Goal: Task Accomplishment & Management: Complete application form

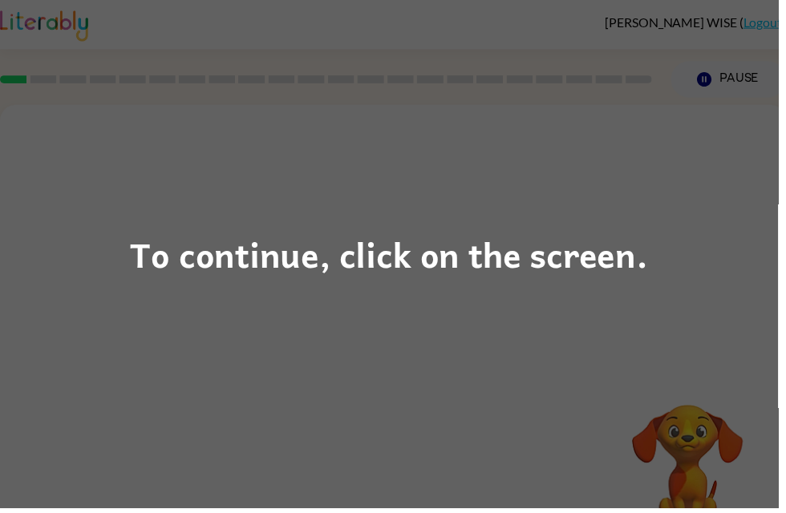
click at [641, 247] on div "To continue, click on the screen." at bounding box center [392, 256] width 523 height 55
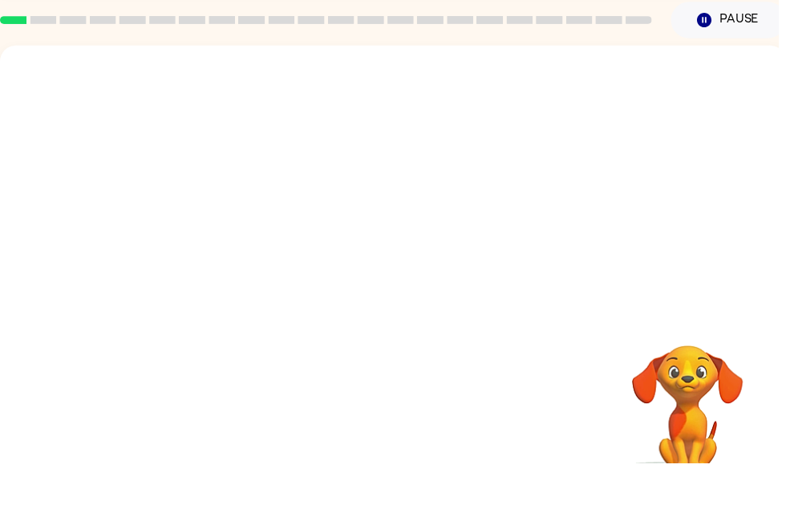
scroll to position [51, 0]
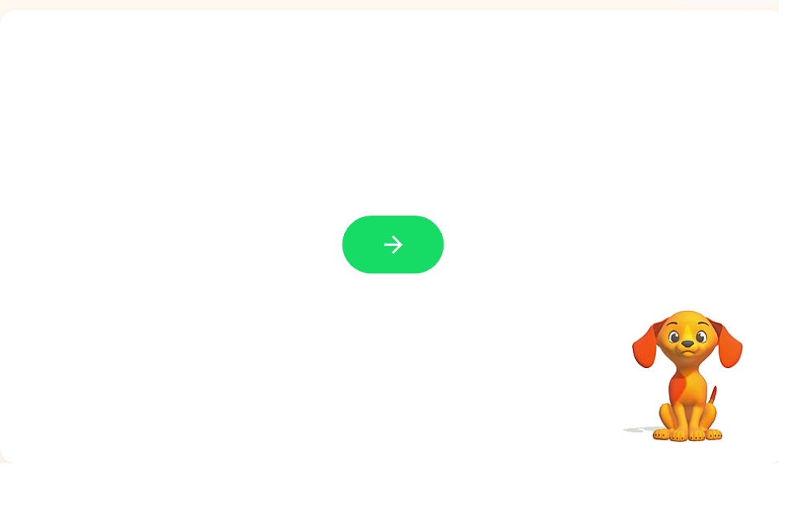
click at [421, 263] on button "button" at bounding box center [397, 292] width 103 height 59
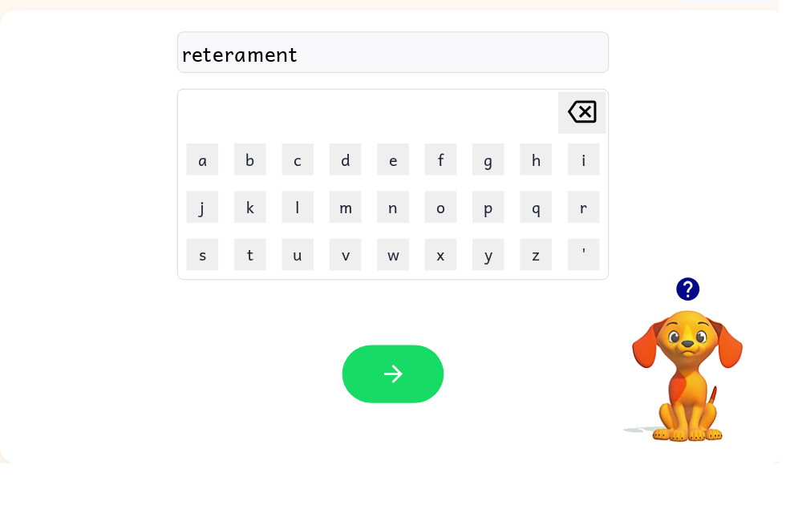
click at [427, 394] on button "button" at bounding box center [397, 423] width 103 height 59
click at [40, 401] on div "Your browser must support playing .mp4 files to use Literably. Please try using…" at bounding box center [397, 423] width 794 height 180
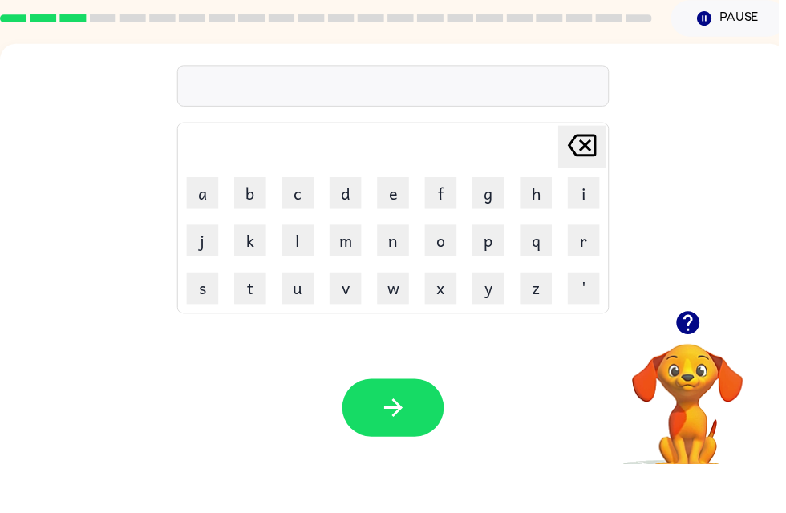
scroll to position [18, 0]
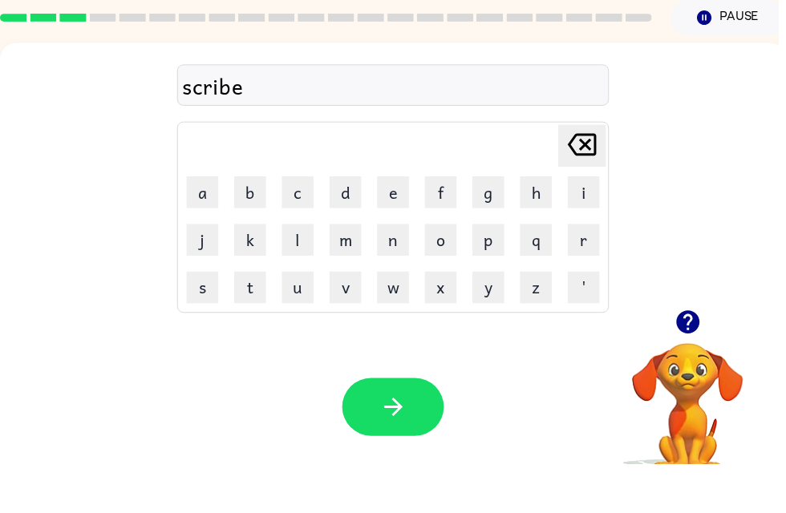
click at [410, 442] on icon "button" at bounding box center [397, 456] width 28 height 28
click at [702, 350] on button "button" at bounding box center [694, 370] width 41 height 41
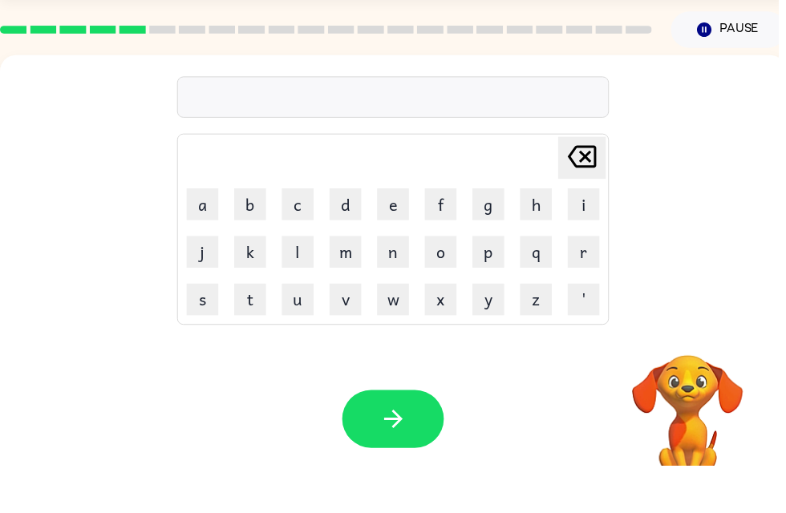
scroll to position [51, 0]
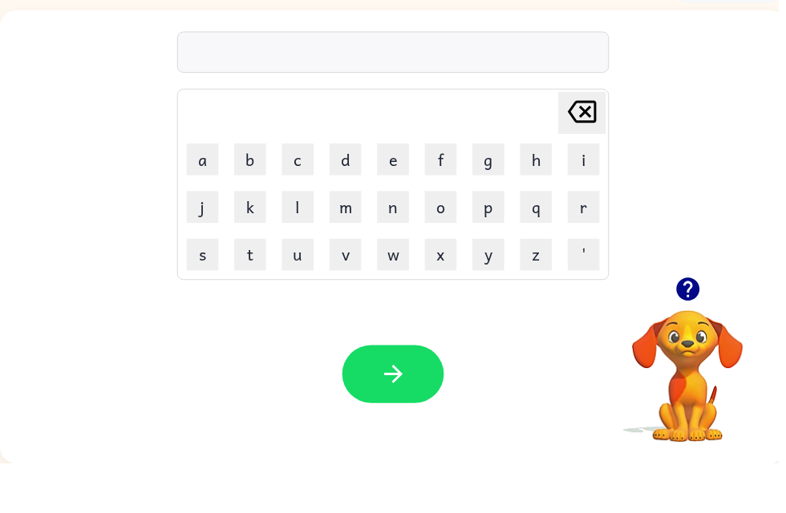
click at [706, 323] on icon "button" at bounding box center [695, 337] width 28 height 28
click at [691, 334] on video "Your browser must support playing .mp4 files to use Literably. Please try using…" at bounding box center [694, 414] width 160 height 160
click at [599, 440] on div "Your browser must support playing .mp4 files to use Literably. Please try using…" at bounding box center [397, 423] width 794 height 180
click at [50, 407] on div "Your browser must support playing .mp4 files to use Literably. Please try using…" at bounding box center [397, 423] width 794 height 180
click at [385, 409] on icon "button" at bounding box center [397, 423] width 28 height 28
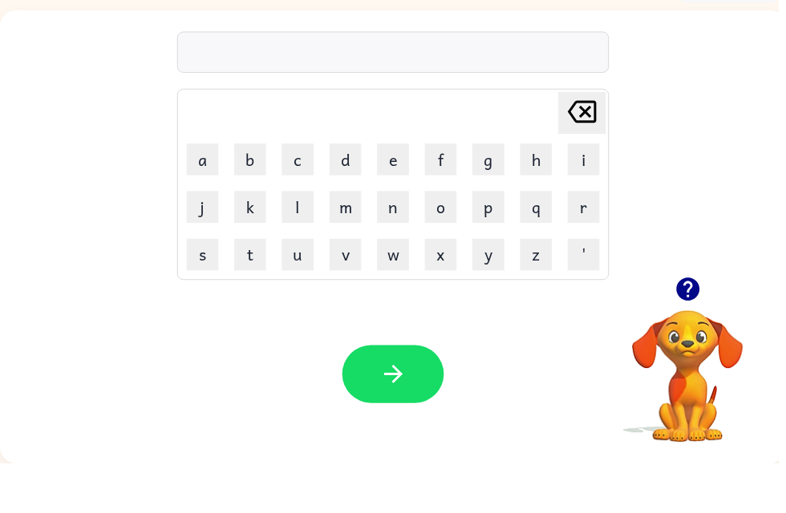
click at [682, 317] on button "button" at bounding box center [694, 337] width 41 height 41
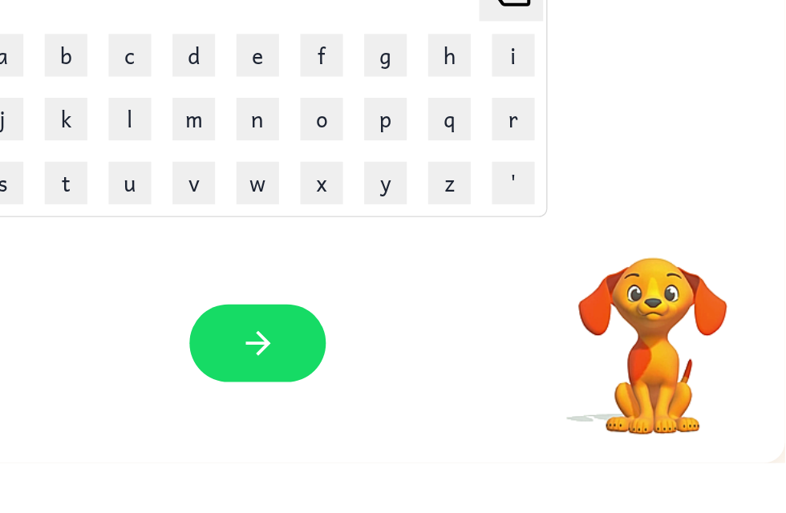
click at [606, 334] on video "Your browser must support playing .mp4 files to use Literably. Please try using…" at bounding box center [686, 414] width 160 height 160
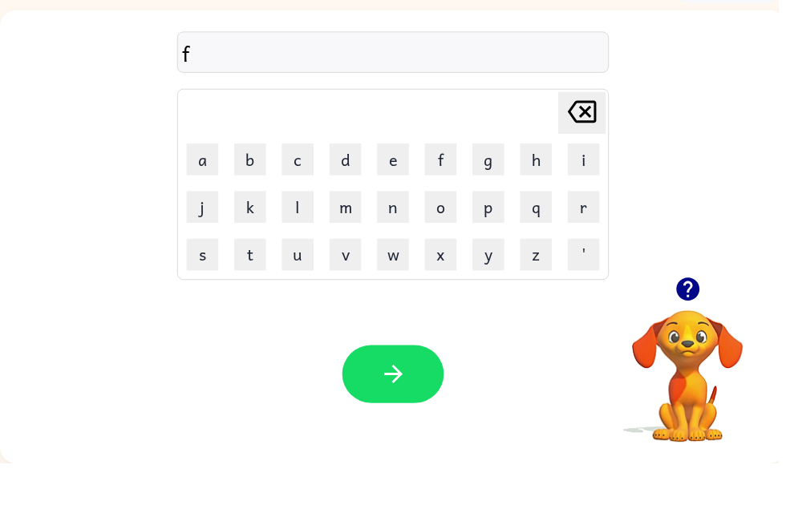
scroll to position [51, 0]
click at [386, 409] on icon "button" at bounding box center [397, 423] width 28 height 28
click at [403, 409] on icon "button" at bounding box center [397, 423] width 28 height 28
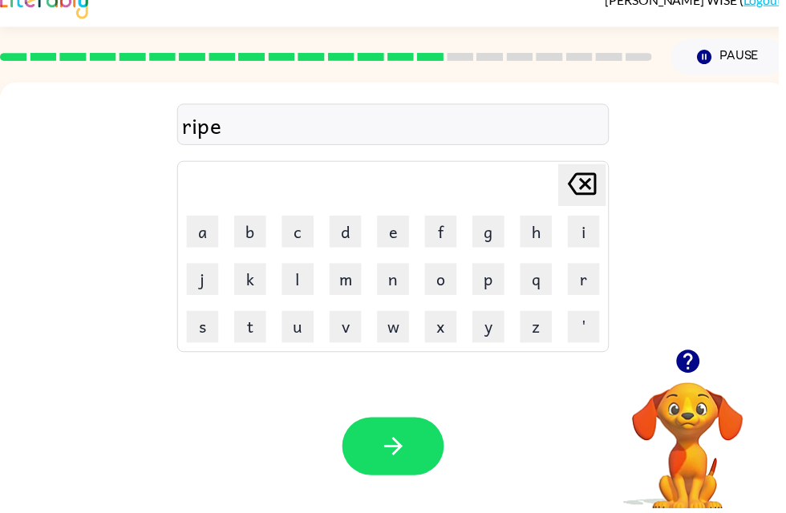
scroll to position [22, 0]
click at [416, 463] on button "button" at bounding box center [397, 451] width 103 height 59
click at [413, 458] on button "button" at bounding box center [397, 451] width 103 height 59
click at [685, 512] on video "Your browser must support playing .mp4 files to use Literably. Please try using…" at bounding box center [694, 442] width 160 height 160
click at [410, 439] on icon "button" at bounding box center [397, 451] width 28 height 28
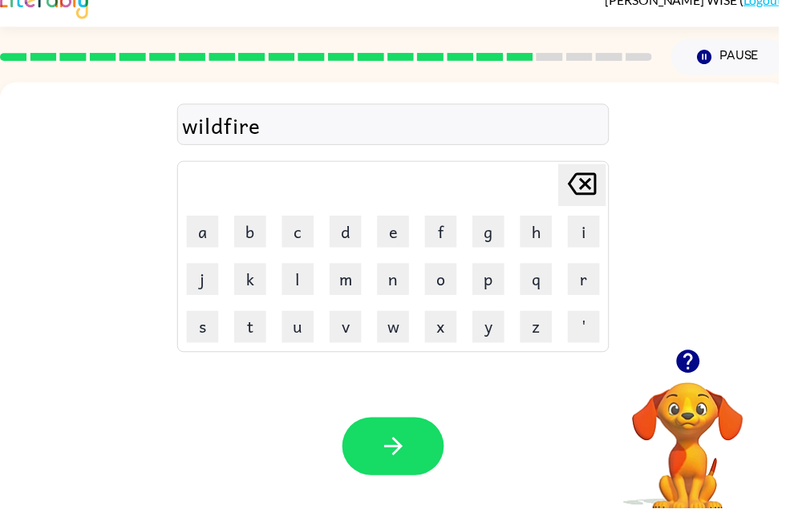
click at [414, 437] on button "button" at bounding box center [397, 451] width 103 height 59
click at [425, 447] on button "button" at bounding box center [397, 451] width 103 height 59
click at [408, 439] on icon "button" at bounding box center [397, 451] width 28 height 28
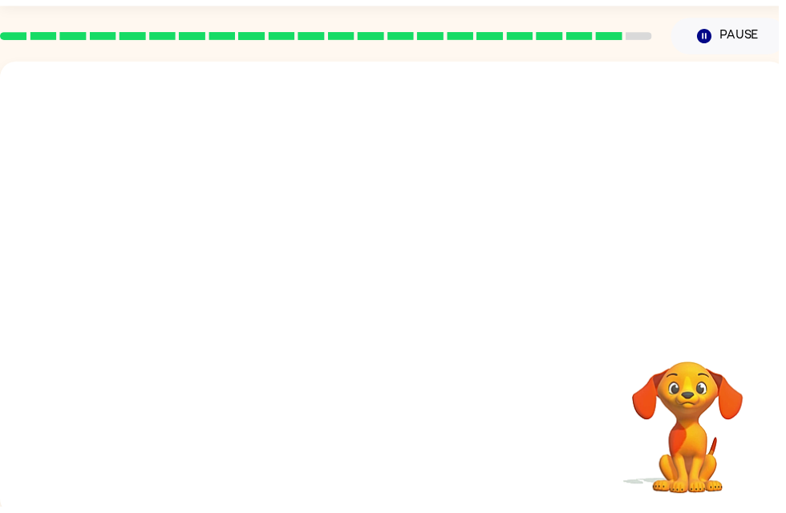
scroll to position [0, 0]
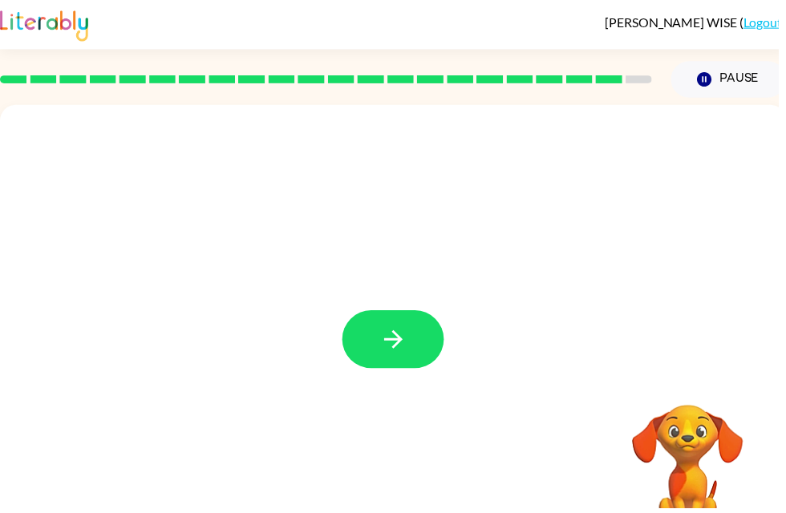
click at [400, 356] on icon "button" at bounding box center [397, 343] width 28 height 28
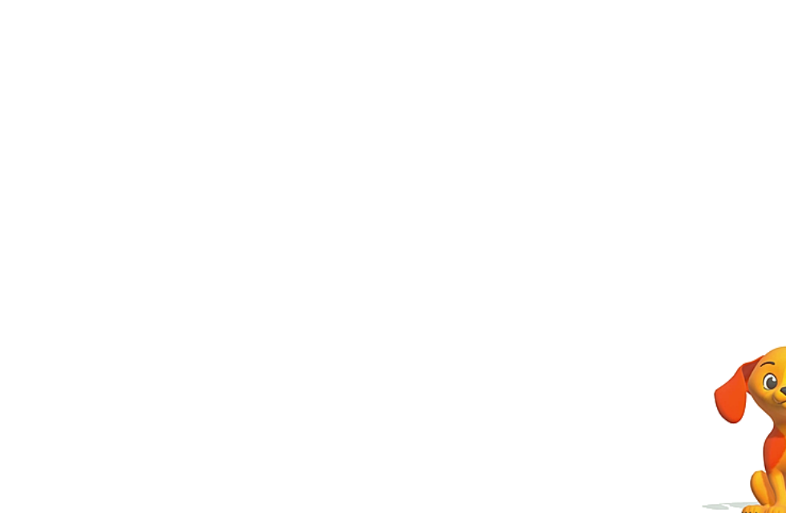
scroll to position [25, 0]
click at [301, 253] on div "Your browser must support playing .mp4 files to use Literably. Please try using…" at bounding box center [397, 310] width 794 height 458
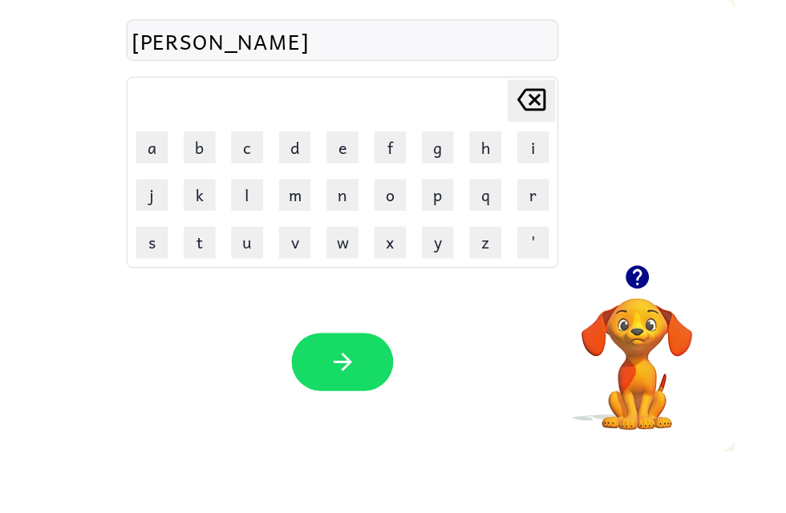
scroll to position [51, 0]
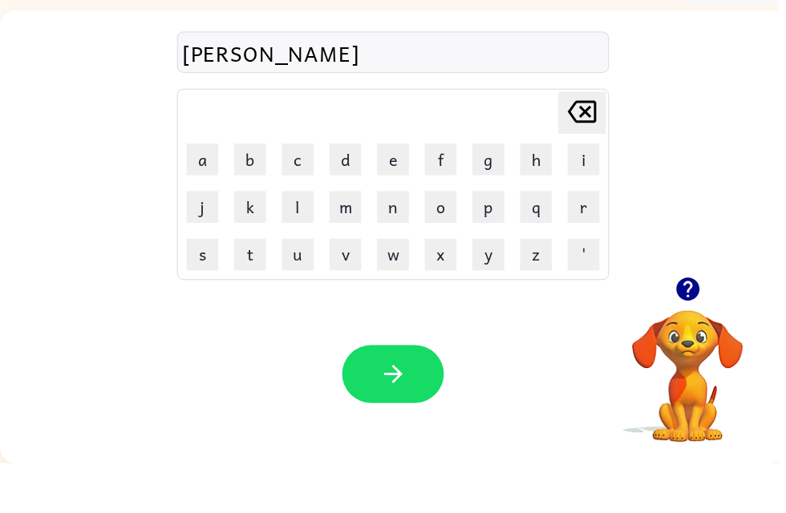
click at [414, 394] on button "button" at bounding box center [397, 423] width 103 height 59
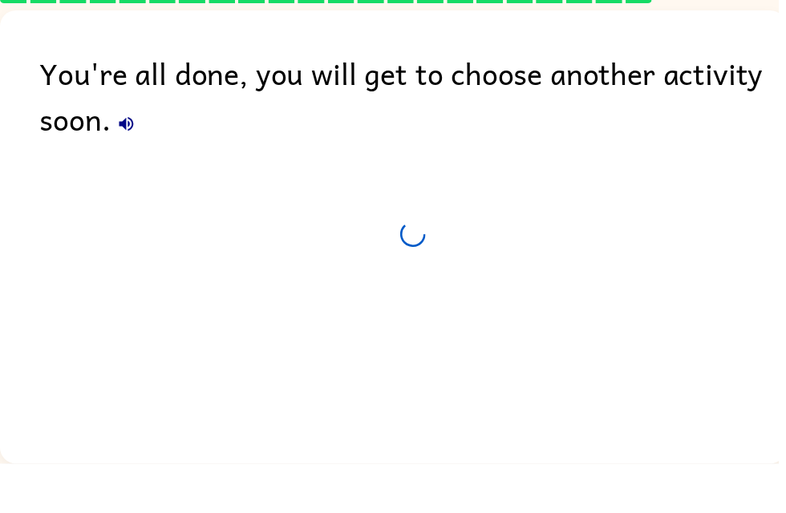
scroll to position [33, 0]
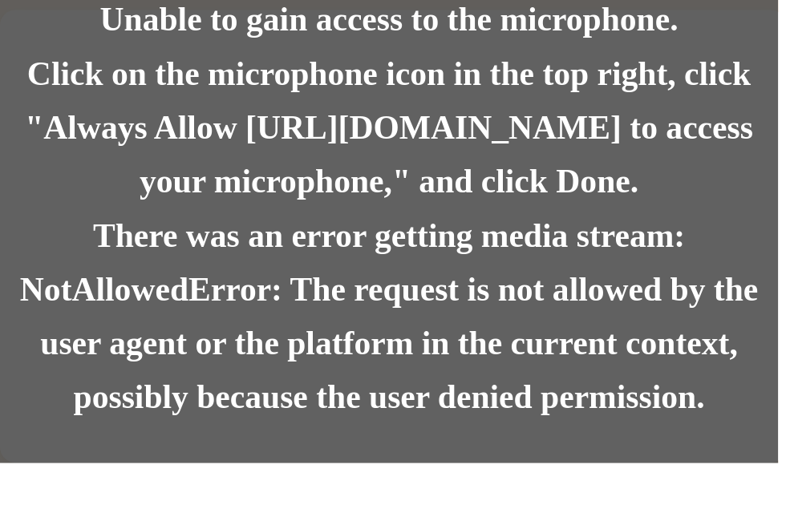
scroll to position [20, 0]
click at [249, 114] on div "Click on the microphone icon in the top right, click "Always Allow https://lite…" at bounding box center [393, 175] width 786 height 164
click at [244, 141] on div "Click on the microphone icon in the top right, click "Always Allow https://lite…" at bounding box center [393, 175] width 786 height 164
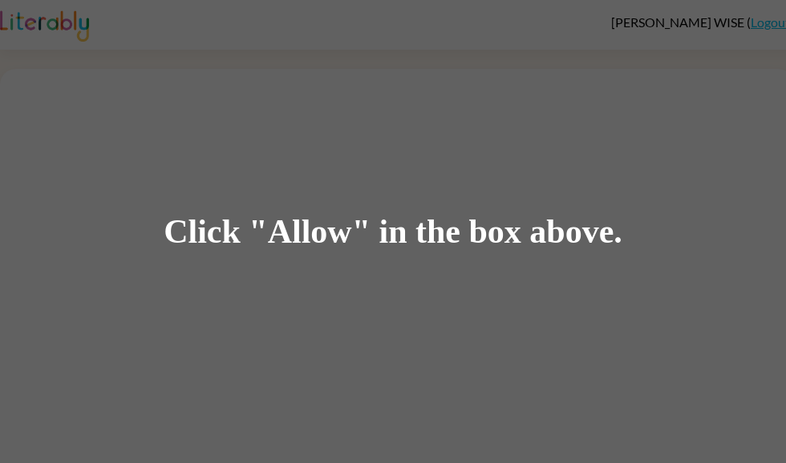
scroll to position [50, 0]
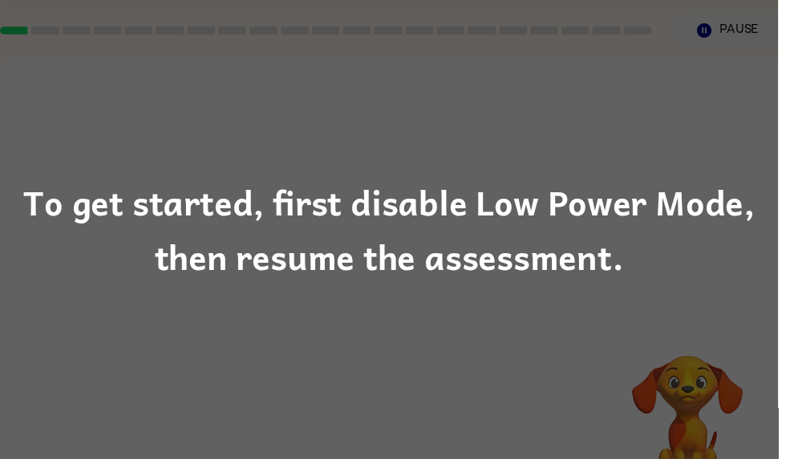
click at [728, 205] on div "To get started, first disable Low Power Mode, then resume the assessment." at bounding box center [393, 231] width 786 height 109
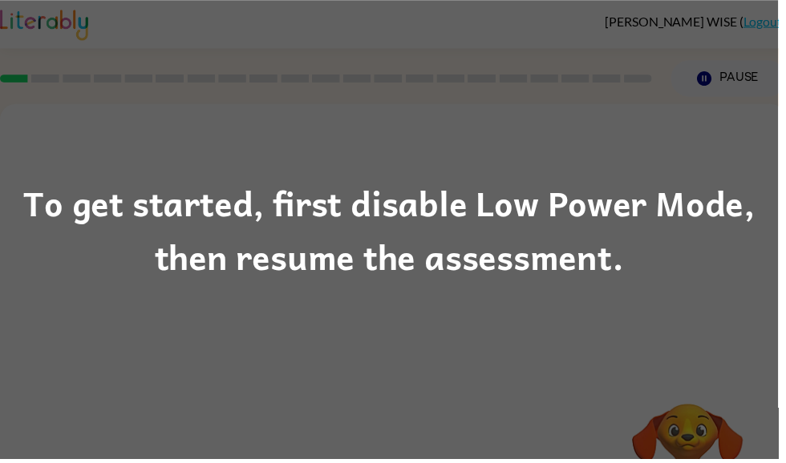
scroll to position [0, 0]
click at [540, 356] on div "To get started, first disable Low Power Mode, then resume the assessment." at bounding box center [393, 231] width 786 height 463
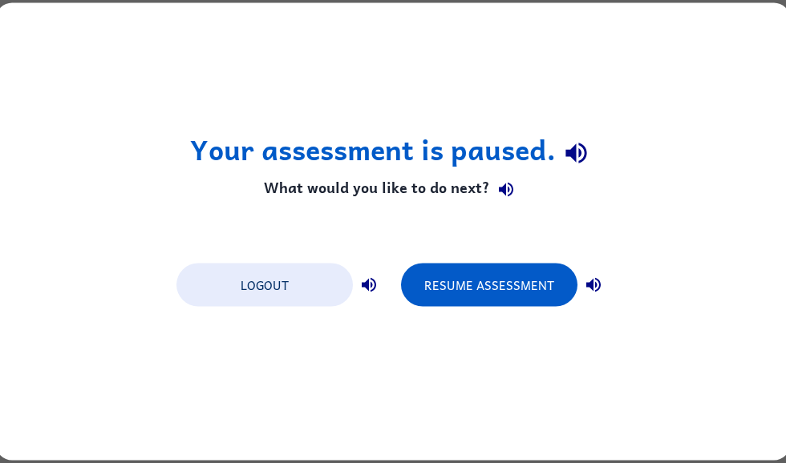
click at [503, 277] on button "Resume Assessment" at bounding box center [489, 285] width 176 height 43
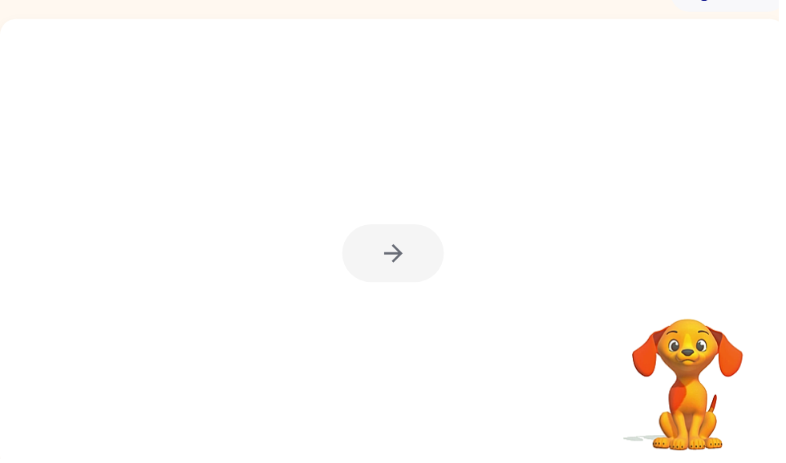
scroll to position [87, 0]
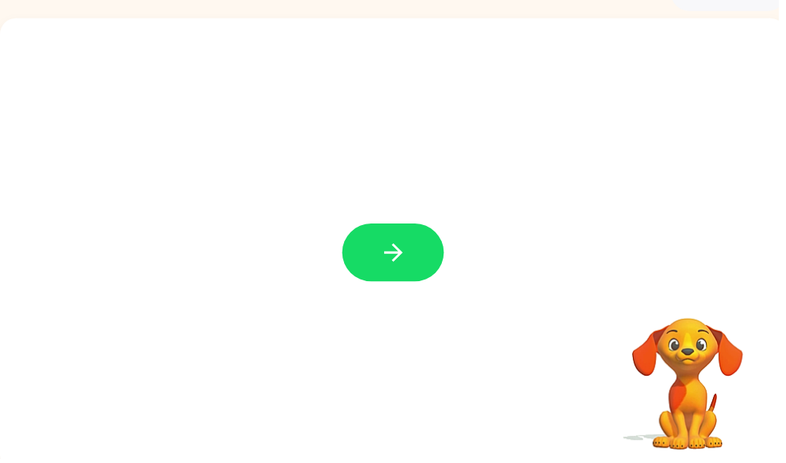
click at [398, 260] on icon "button" at bounding box center [397, 255] width 28 height 28
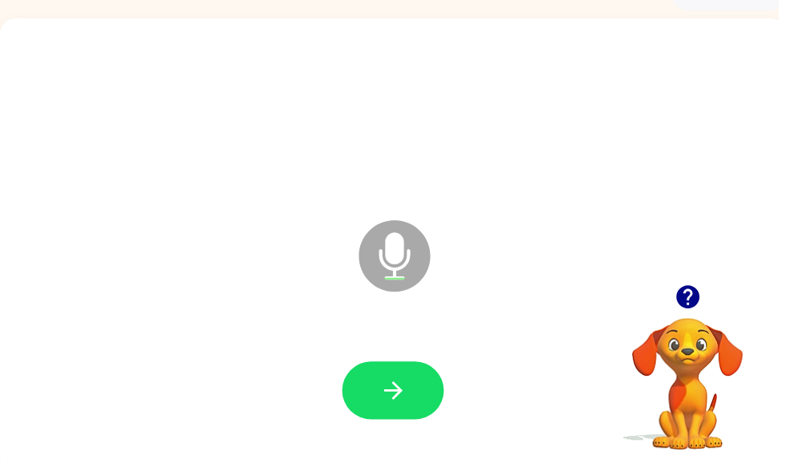
click at [416, 377] on button "button" at bounding box center [397, 395] width 103 height 59
click at [701, 301] on icon "button" at bounding box center [693, 300] width 23 height 23
click at [689, 293] on icon "button" at bounding box center [693, 300] width 23 height 23
click at [705, 293] on div "Microphone The Microphone is here when it is your turn to talk" at bounding box center [397, 247] width 794 height 458
click at [389, 397] on icon "button" at bounding box center [397, 395] width 28 height 28
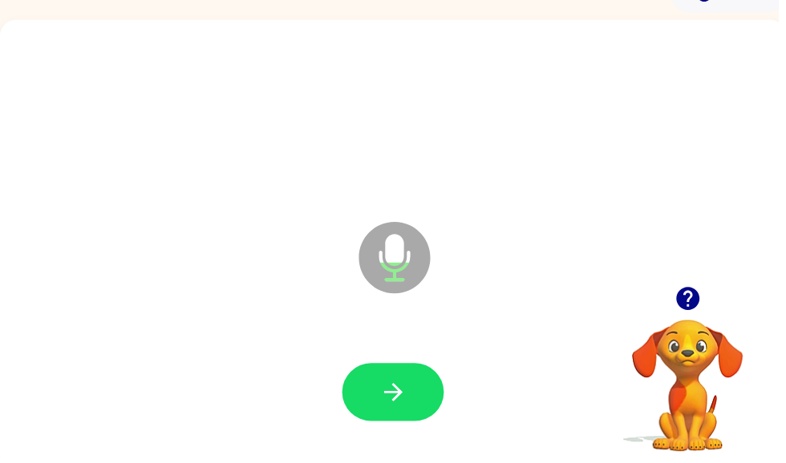
scroll to position [82, 0]
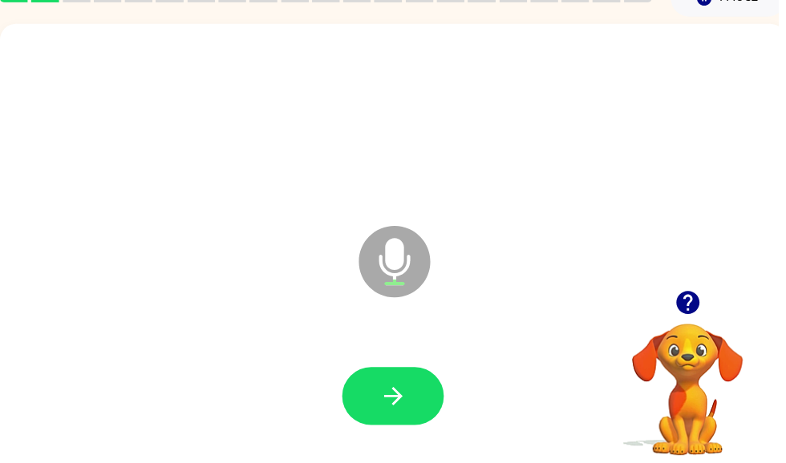
click at [701, 301] on icon "button" at bounding box center [693, 305] width 23 height 23
click at [390, 403] on icon "button" at bounding box center [397, 400] width 28 height 28
click at [428, 403] on button "button" at bounding box center [397, 400] width 103 height 59
click at [389, 390] on icon "button" at bounding box center [397, 400] width 28 height 28
click at [415, 395] on button "button" at bounding box center [397, 400] width 103 height 59
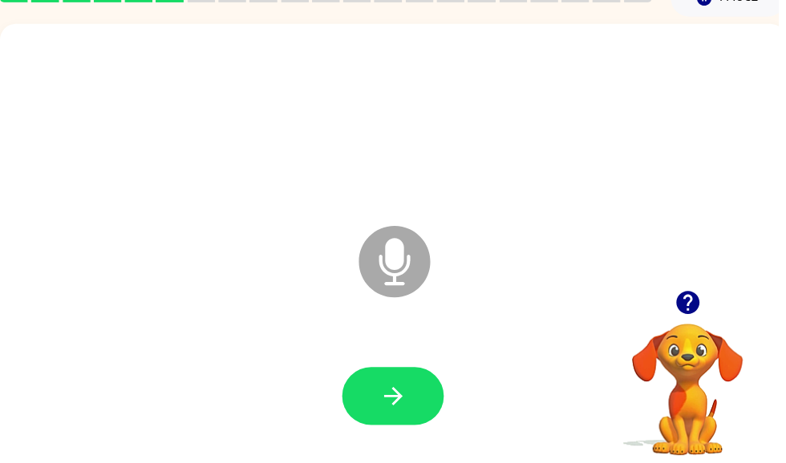
click at [409, 407] on icon "button" at bounding box center [397, 400] width 28 height 28
click at [690, 295] on icon "button" at bounding box center [695, 306] width 28 height 28
click at [710, 303] on video "Your browser must support playing .mp4 files to use Literably. Please try using…" at bounding box center [694, 382] width 160 height 160
click at [699, 309] on icon "button" at bounding box center [693, 305] width 23 height 23
click at [389, 398] on icon "button" at bounding box center [397, 400] width 28 height 28
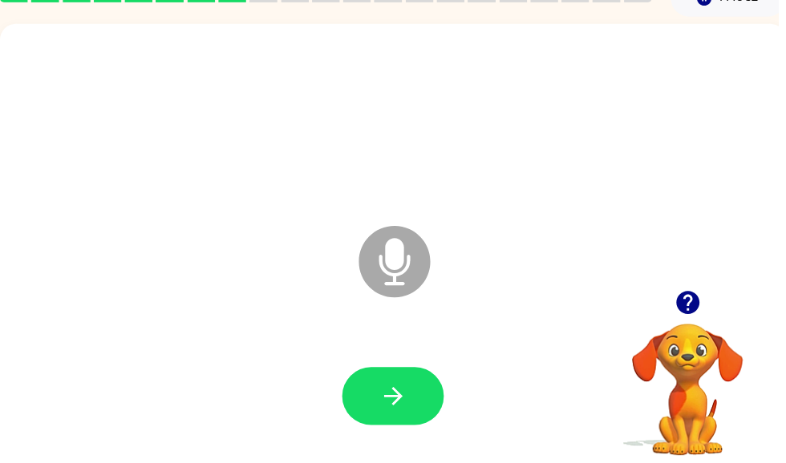
click at [698, 306] on icon "button" at bounding box center [693, 305] width 23 height 23
click at [693, 301] on div "Microphone The Microphone is here when it is your turn to talk" at bounding box center [397, 253] width 794 height 458
click at [421, 394] on button "button" at bounding box center [397, 400] width 103 height 59
click at [693, 297] on icon "button" at bounding box center [693, 305] width 23 height 23
click at [401, 380] on button "button" at bounding box center [397, 400] width 103 height 59
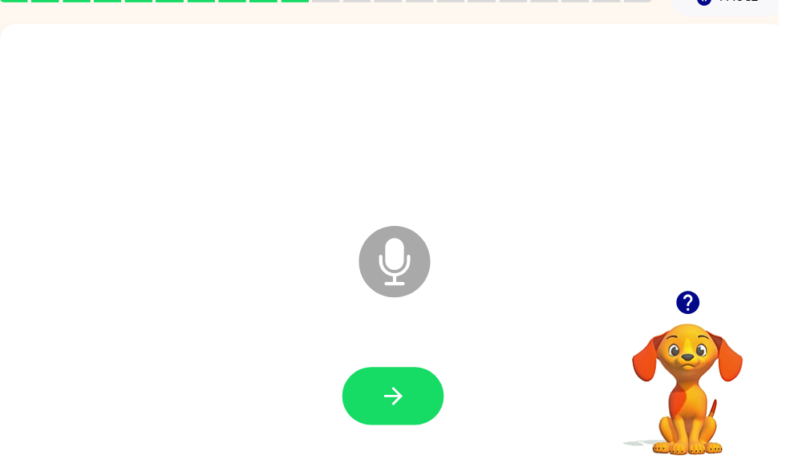
click at [698, 313] on icon "button" at bounding box center [693, 305] width 23 height 23
click at [697, 302] on div "Microphone The Microphone is here when it is your turn to talk" at bounding box center [397, 253] width 794 height 458
click at [407, 398] on icon "button" at bounding box center [397, 400] width 28 height 28
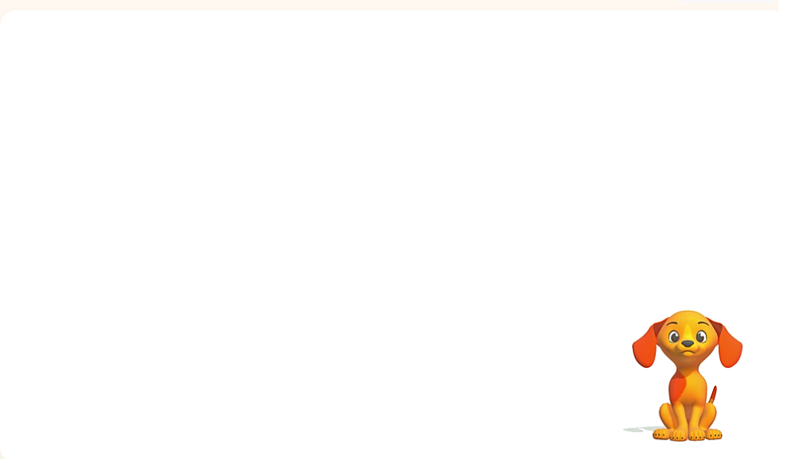
scroll to position [96, 0]
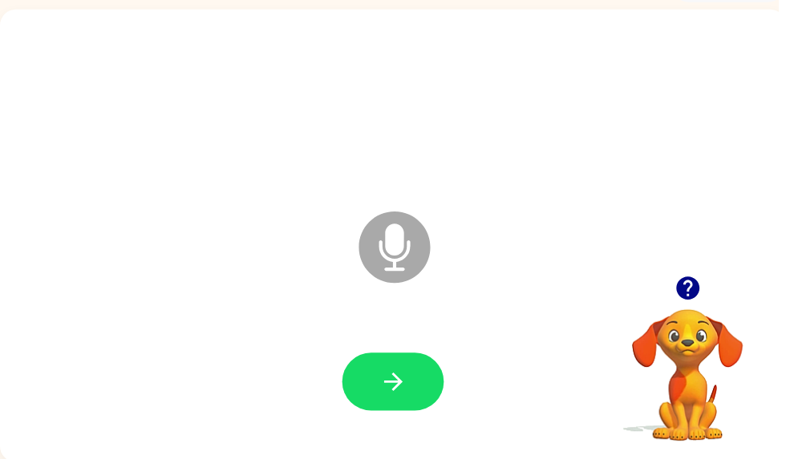
click at [698, 290] on icon "button" at bounding box center [695, 291] width 28 height 28
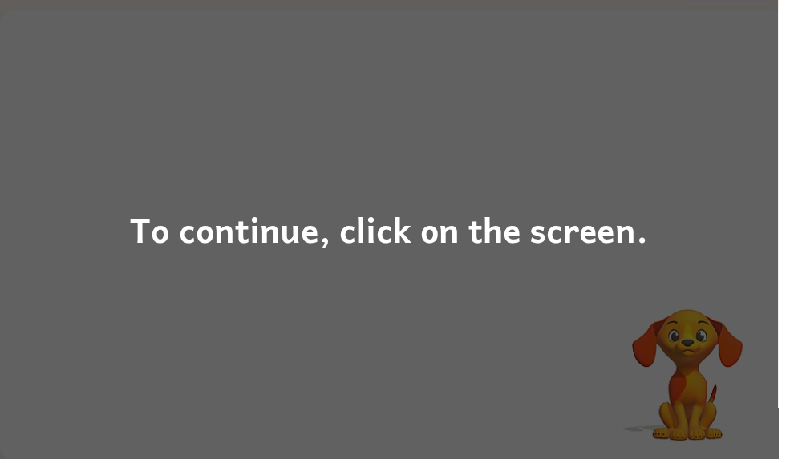
click at [504, 306] on div "To continue, click on the screen." at bounding box center [393, 231] width 786 height 463
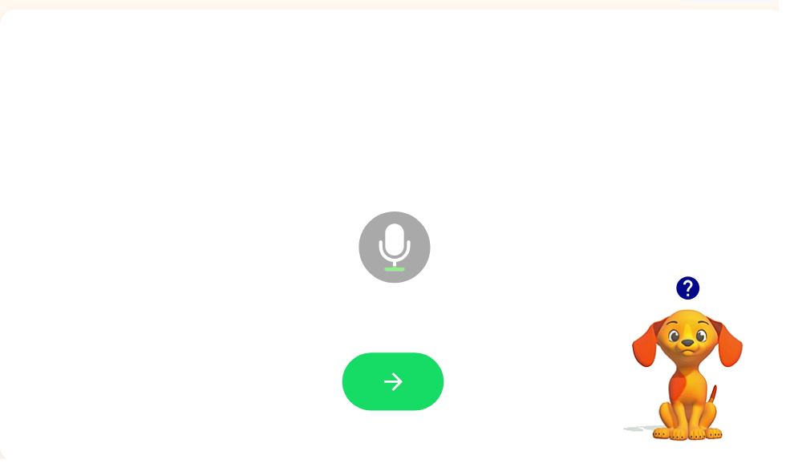
click at [392, 395] on icon "button" at bounding box center [397, 386] width 28 height 28
click at [385, 387] on icon "button" at bounding box center [397, 386] width 28 height 28
click at [406, 354] on div at bounding box center [397, 386] width 762 height 131
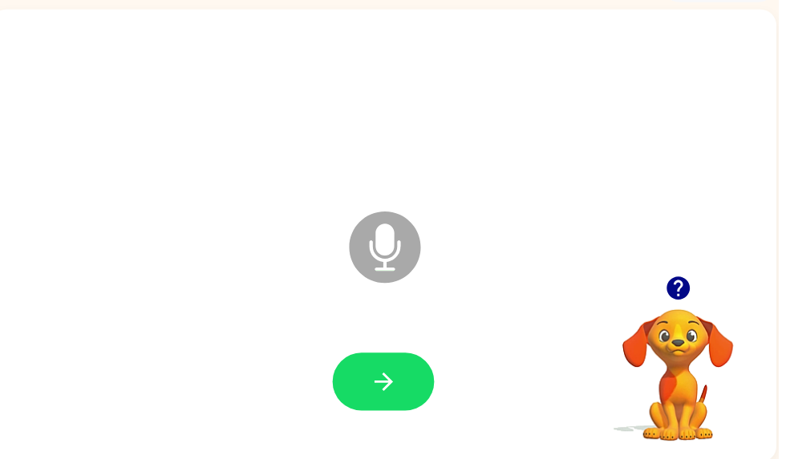
scroll to position [0, 10]
click at [376, 378] on icon "button" at bounding box center [388, 386] width 28 height 28
click at [394, 372] on icon "button" at bounding box center [388, 386] width 28 height 28
click at [392, 374] on icon "button" at bounding box center [388, 386] width 28 height 28
click at [370, 394] on button "button" at bounding box center [387, 386] width 103 height 59
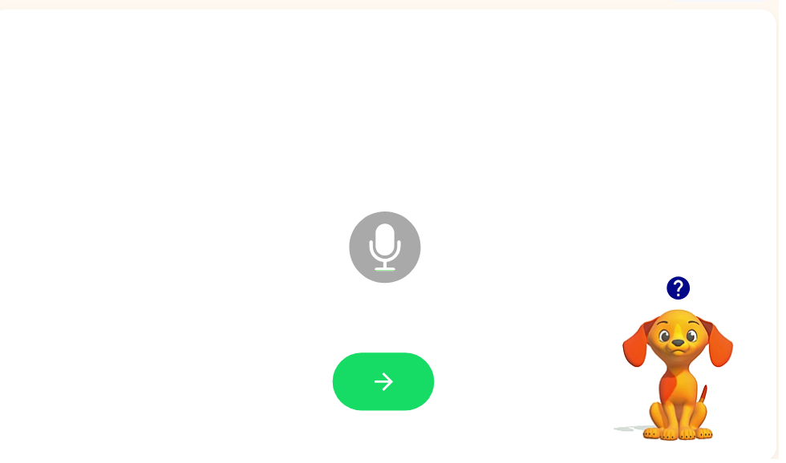
click at [402, 367] on button "button" at bounding box center [387, 386] width 103 height 59
click at [400, 379] on icon "button" at bounding box center [388, 386] width 28 height 28
click at [396, 378] on icon "button" at bounding box center [388, 386] width 28 height 28
click at [394, 398] on icon "button" at bounding box center [388, 386] width 28 height 28
click at [404, 415] on button "button" at bounding box center [387, 386] width 103 height 59
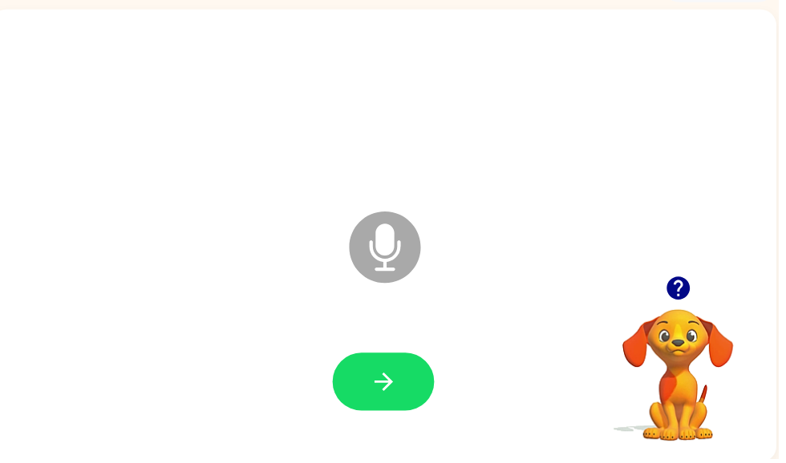
click at [386, 391] on icon "button" at bounding box center [388, 386] width 28 height 28
click at [394, 384] on icon "button" at bounding box center [387, 386] width 18 height 18
click at [368, 372] on button "button" at bounding box center [387, 386] width 103 height 59
click at [703, 279] on div at bounding box center [684, 291] width 160 height 41
click at [702, 278] on div at bounding box center [684, 291] width 160 height 41
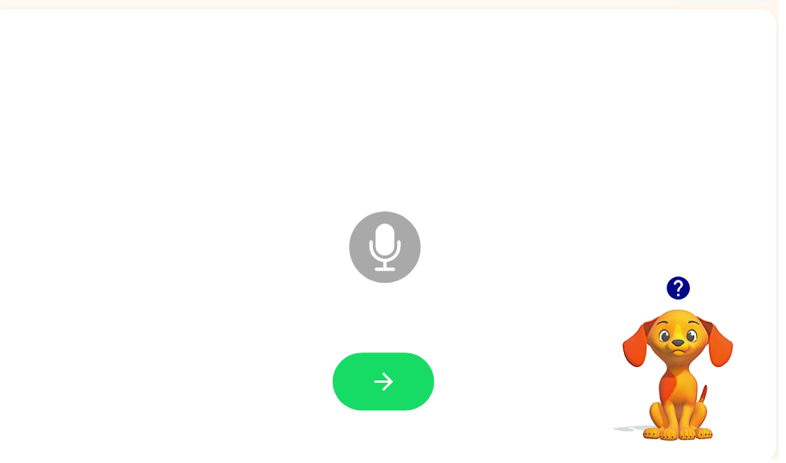
click at [681, 289] on icon "button" at bounding box center [685, 291] width 28 height 28
click at [419, 402] on button "button" at bounding box center [387, 386] width 103 height 59
click at [398, 378] on icon "button" at bounding box center [388, 386] width 28 height 28
click at [389, 388] on icon "button" at bounding box center [388, 386] width 28 height 28
click at [362, 392] on button "button" at bounding box center [387, 386] width 103 height 59
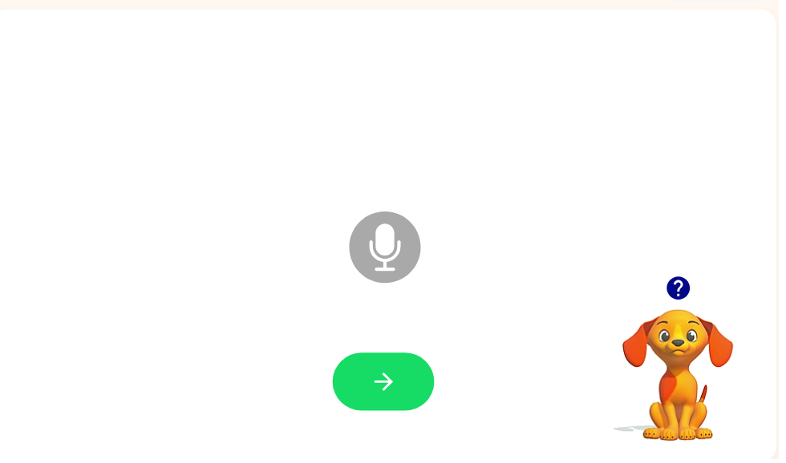
click at [411, 388] on button "button" at bounding box center [387, 386] width 103 height 59
click at [394, 372] on icon "button" at bounding box center [388, 386] width 28 height 28
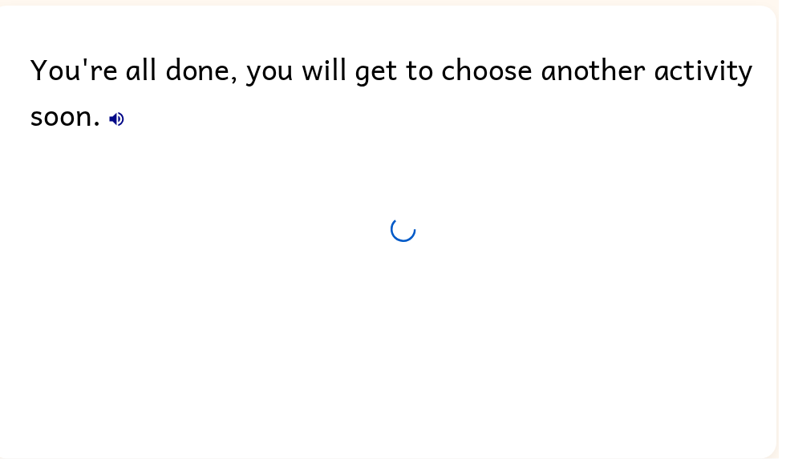
scroll to position [67, 0]
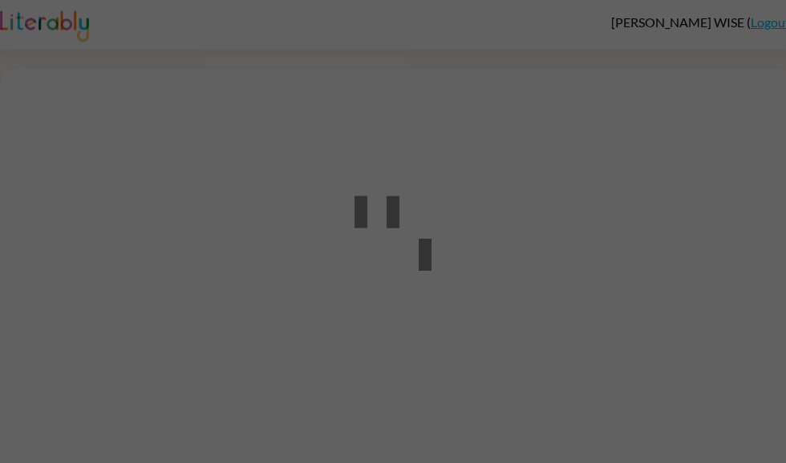
scroll to position [1, 0]
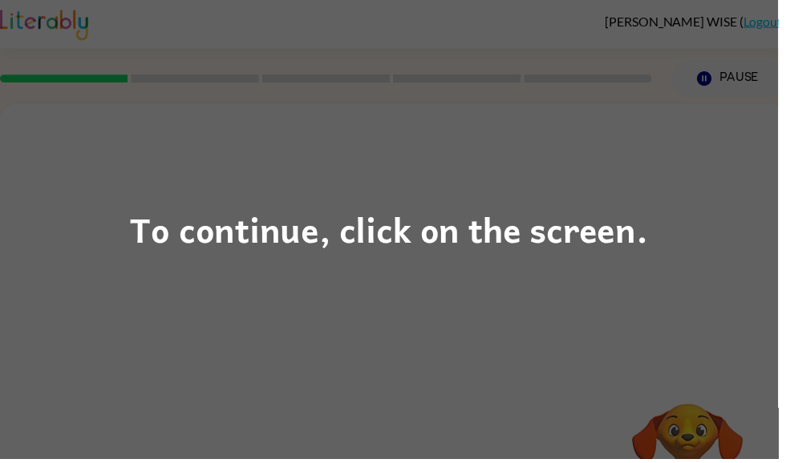
click at [696, 240] on div "To continue, click on the screen." at bounding box center [393, 231] width 786 height 463
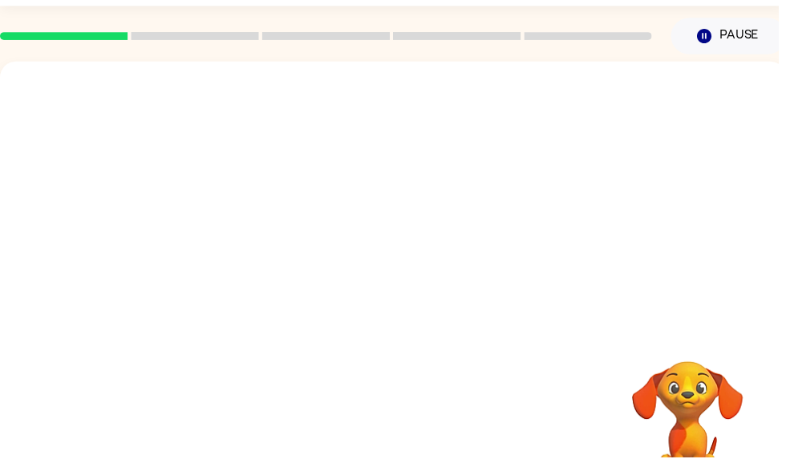
scroll to position [0, 0]
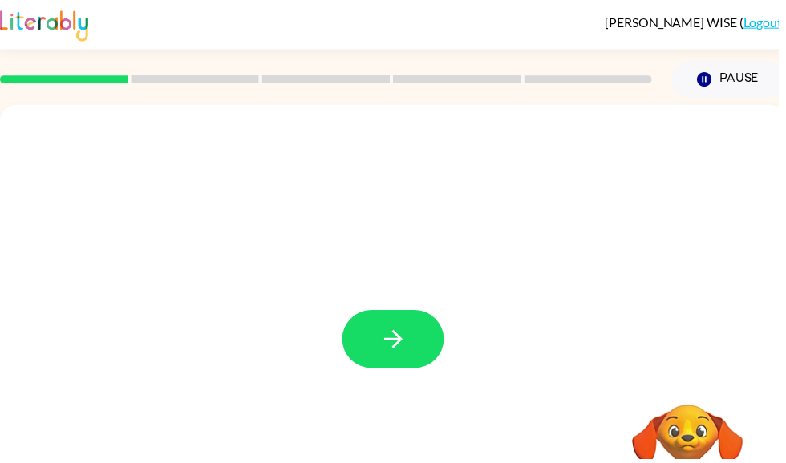
click at [382, 344] on button "button" at bounding box center [397, 342] width 103 height 59
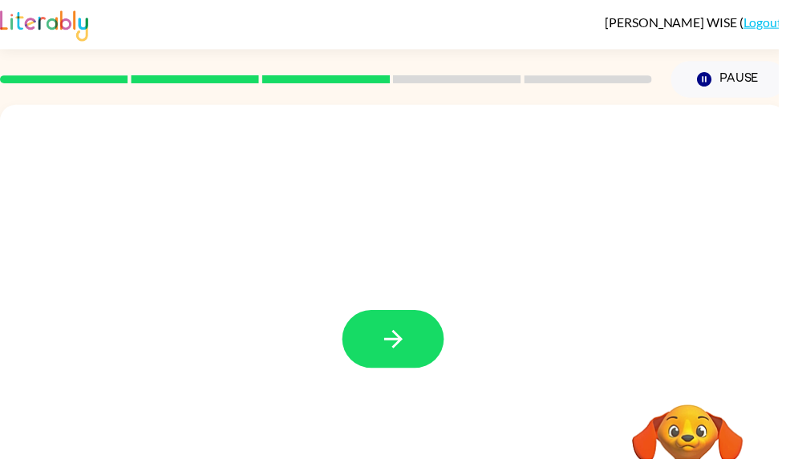
click at [389, 342] on icon "button" at bounding box center [397, 343] width 28 height 28
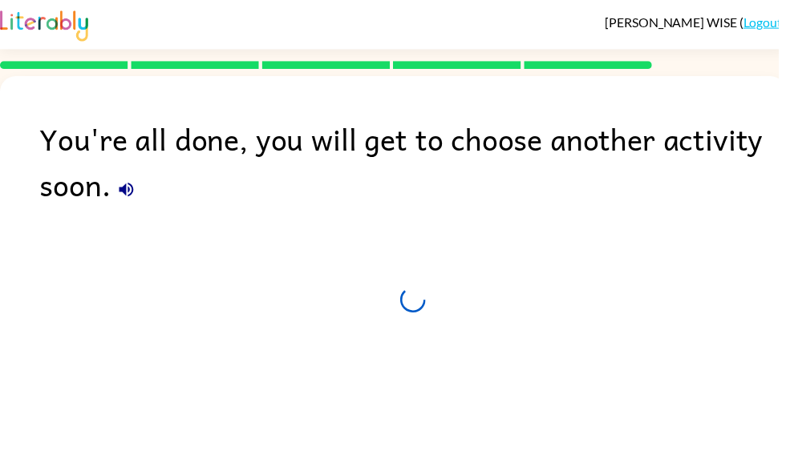
scroll to position [54, 0]
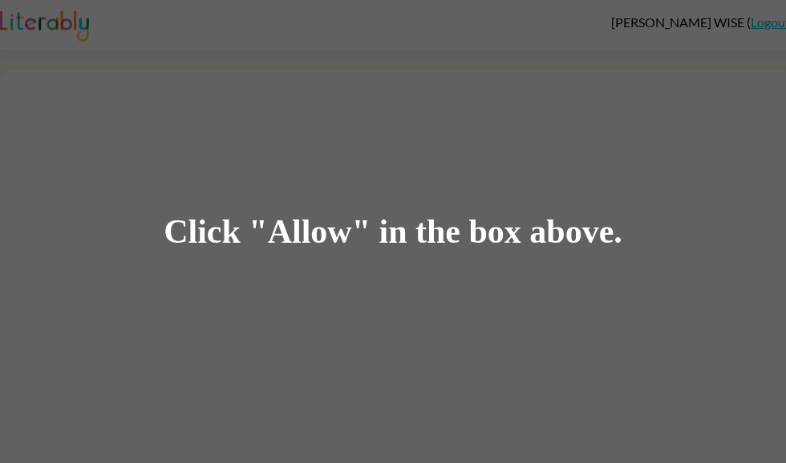
scroll to position [1, 0]
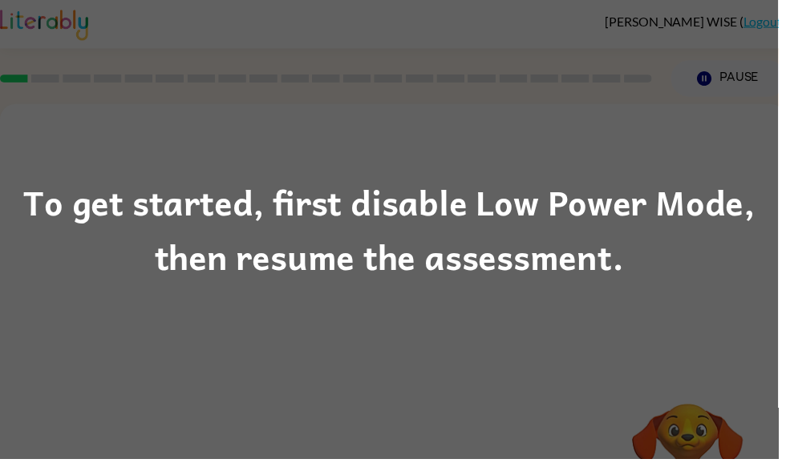
click at [286, 356] on div "To get started, first disable Low Power Mode, then resume the assessment." at bounding box center [393, 231] width 786 height 463
click at [232, 271] on div "To get started, first disable Low Power Mode, then resume the assessment." at bounding box center [393, 231] width 786 height 109
click at [677, 233] on div "To get started, first disable Low Power Mode, then resume the assessment." at bounding box center [393, 231] width 786 height 109
click at [649, 253] on div "To get started, first disable Low Power Mode, then resume the assessment." at bounding box center [393, 231] width 786 height 109
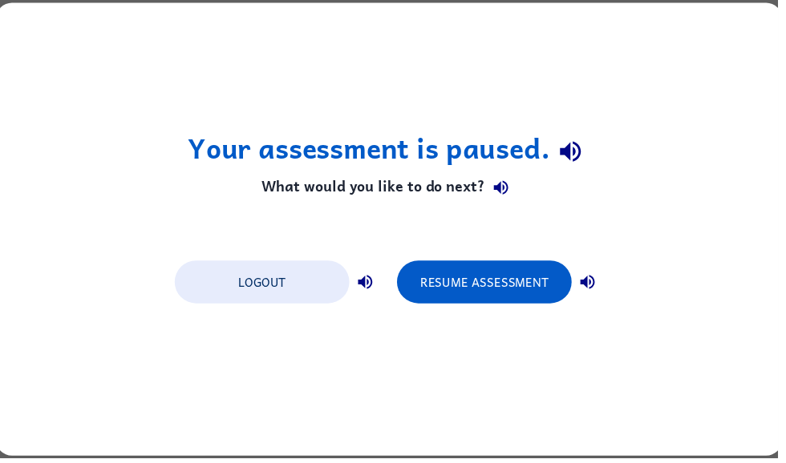
scroll to position [0, 0]
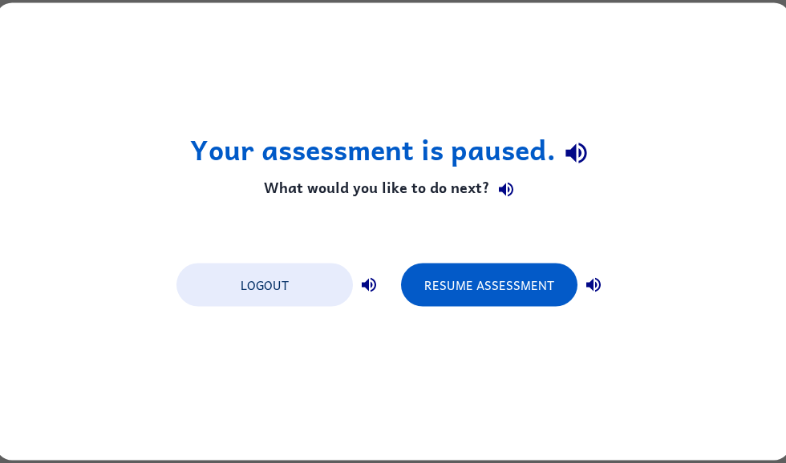
click at [498, 284] on button "Resume Assessment" at bounding box center [489, 285] width 176 height 43
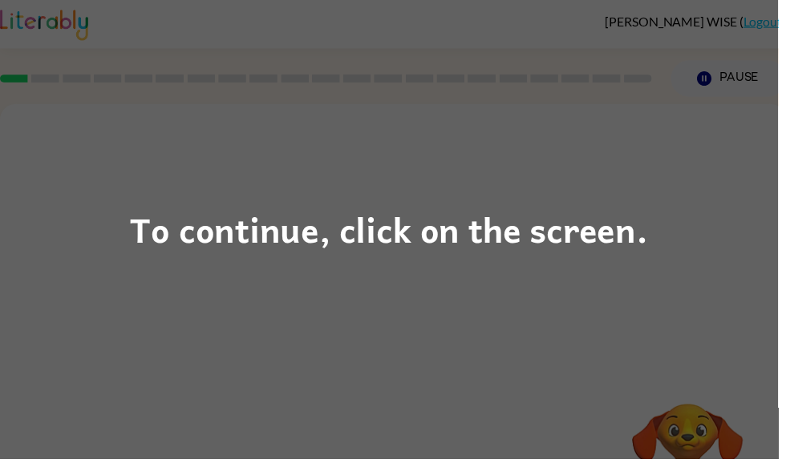
click at [590, 329] on div "To continue, click on the screen." at bounding box center [393, 231] width 786 height 463
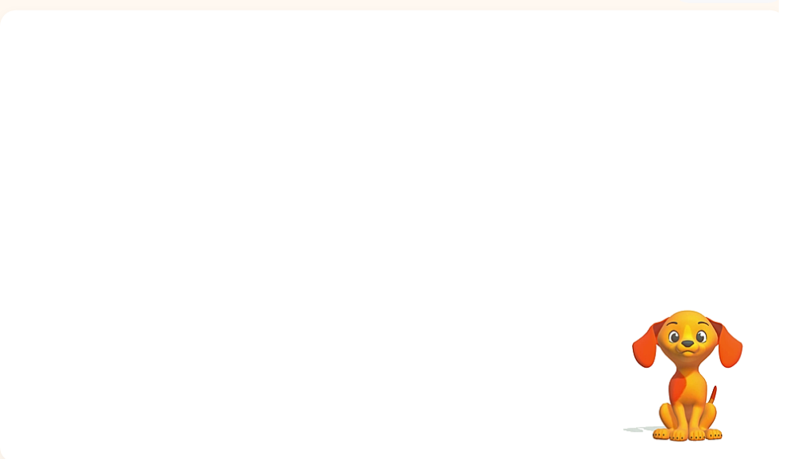
scroll to position [96, 0]
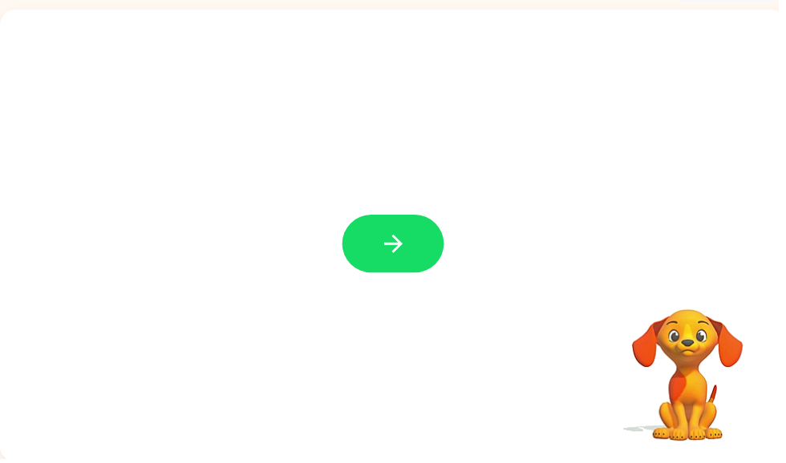
click at [405, 246] on icon "button" at bounding box center [396, 246] width 18 height 18
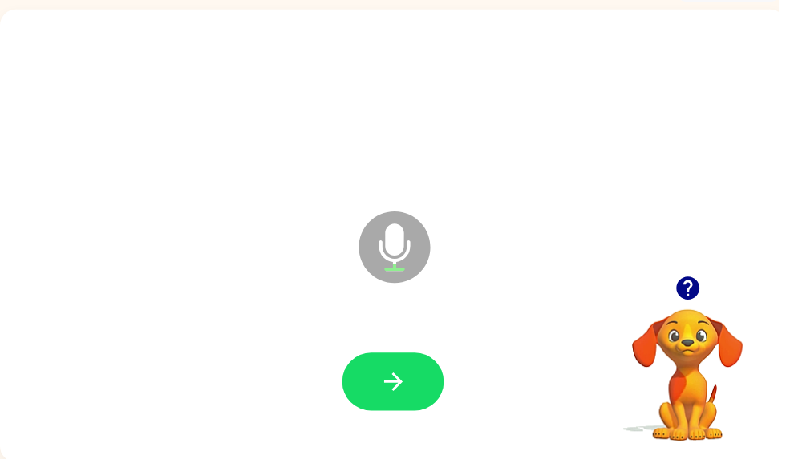
click at [423, 378] on button "button" at bounding box center [397, 386] width 103 height 59
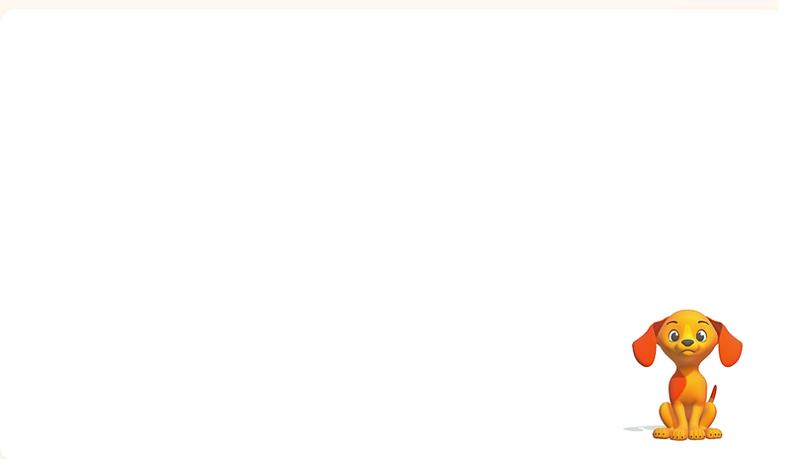
click at [726, 29] on div at bounding box center [397, 144] width 794 height 269
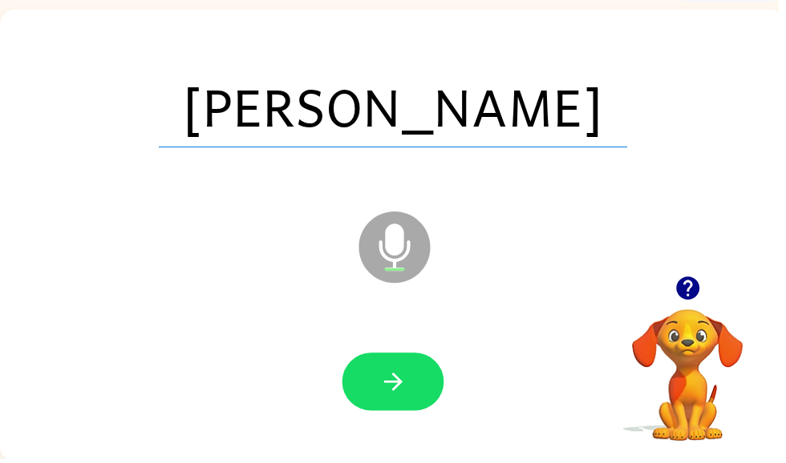
click at [390, 400] on icon "button" at bounding box center [397, 386] width 28 height 28
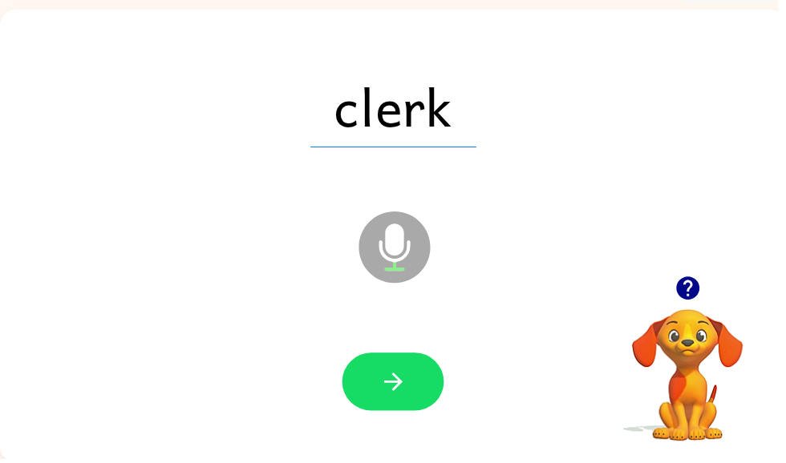
click at [369, 365] on button "button" at bounding box center [397, 386] width 103 height 59
click at [378, 374] on button "button" at bounding box center [397, 386] width 103 height 59
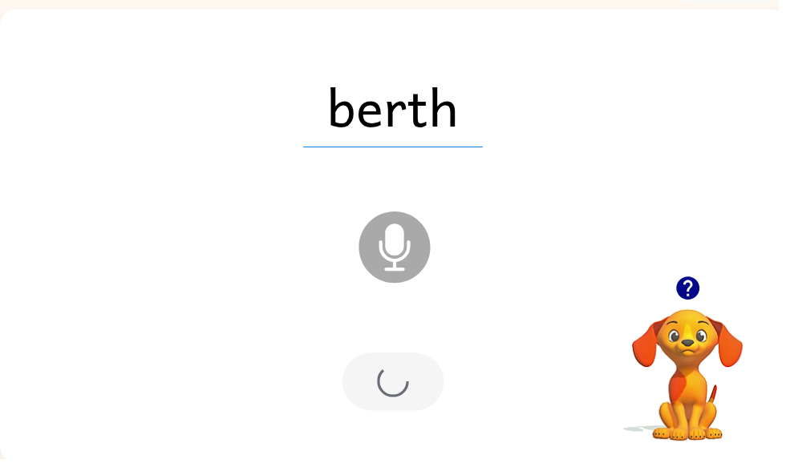
click at [399, 390] on div at bounding box center [397, 386] width 103 height 59
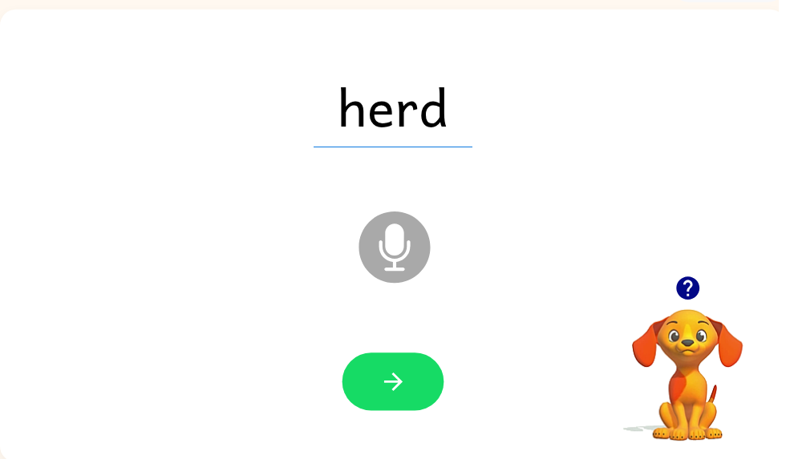
click at [411, 389] on button "button" at bounding box center [397, 386] width 103 height 59
click at [387, 380] on icon "button" at bounding box center [397, 386] width 28 height 28
click at [380, 382] on button "button" at bounding box center [397, 386] width 103 height 59
click at [370, 375] on button "button" at bounding box center [397, 386] width 103 height 59
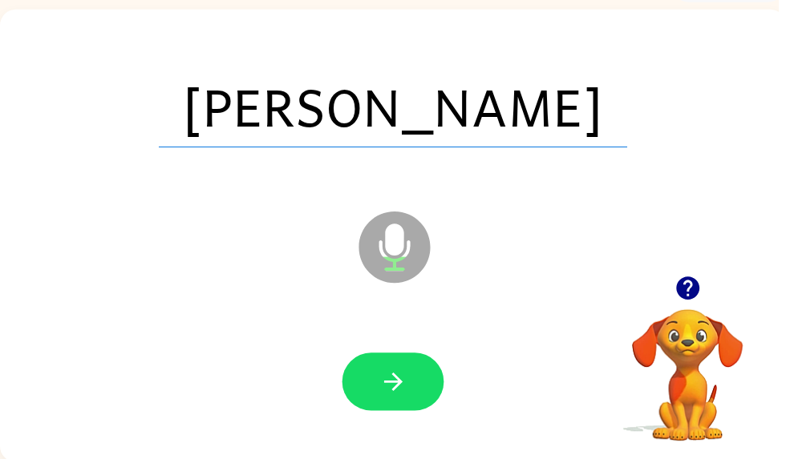
click at [351, 377] on button "button" at bounding box center [397, 386] width 103 height 59
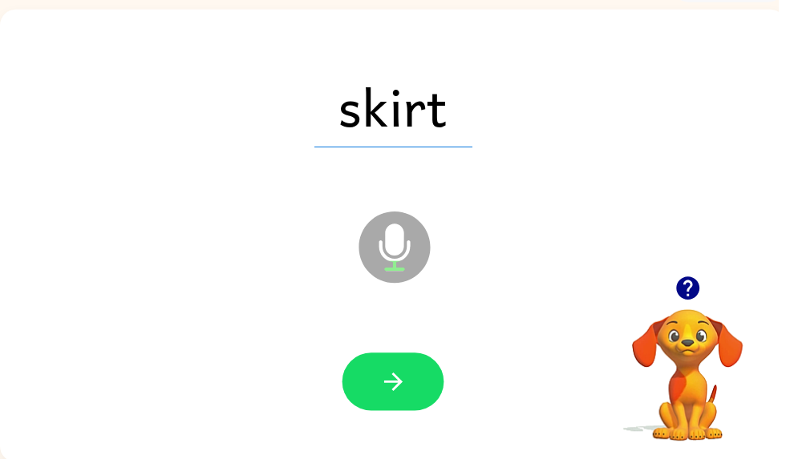
click at [366, 383] on button "button" at bounding box center [397, 386] width 103 height 59
click at [375, 393] on button "button" at bounding box center [397, 386] width 103 height 59
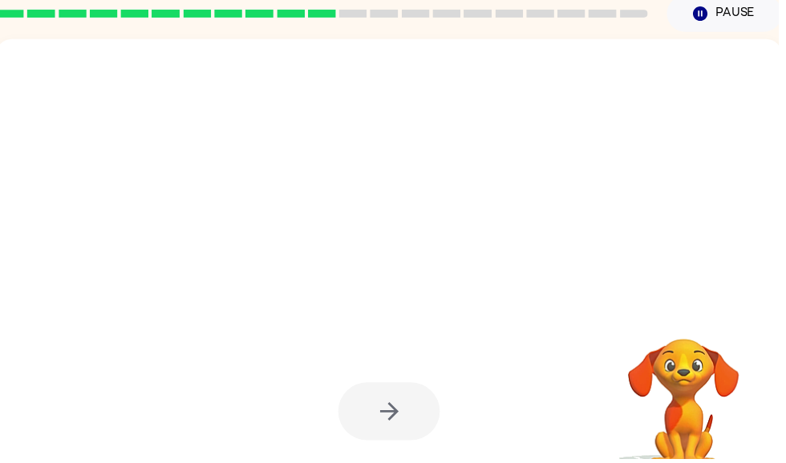
scroll to position [67, 0]
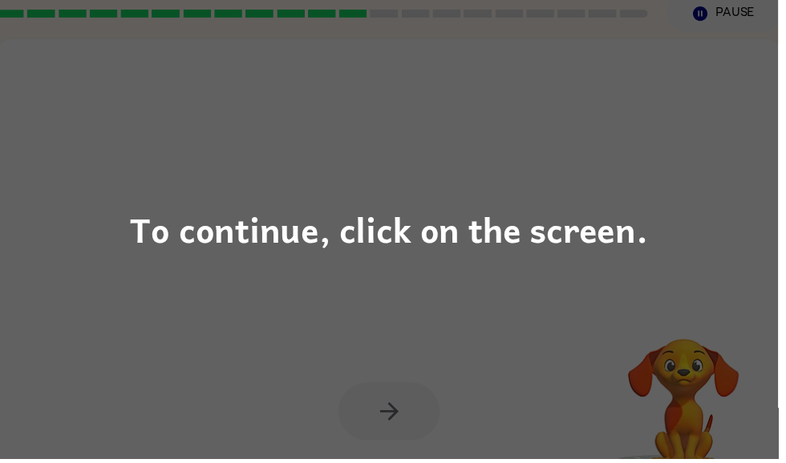
click at [193, 280] on div "To continue, click on the screen." at bounding box center [393, 231] width 786 height 463
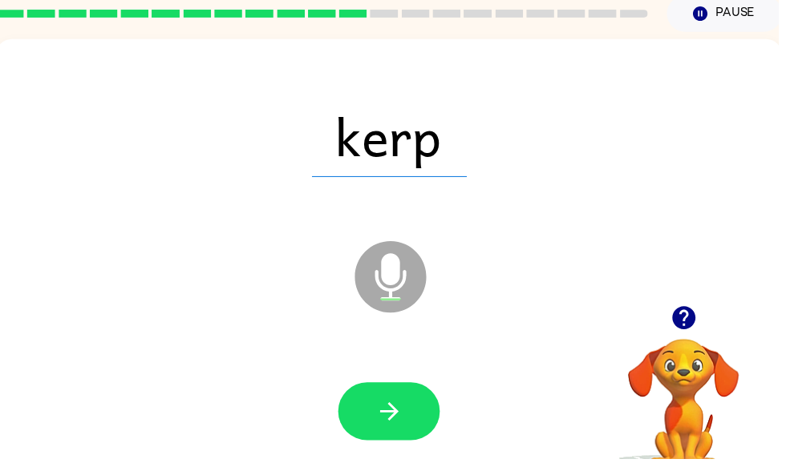
click at [367, 404] on button "button" at bounding box center [393, 415] width 103 height 59
click at [358, 404] on button "button" at bounding box center [393, 415] width 103 height 59
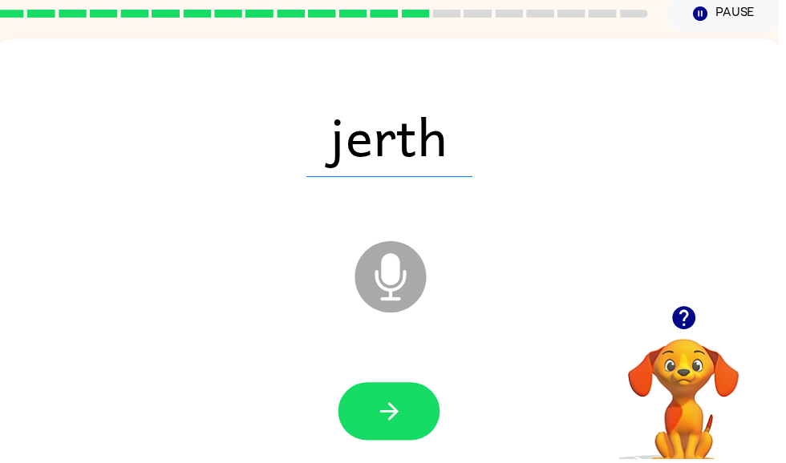
click at [383, 418] on icon "button" at bounding box center [393, 416] width 28 height 28
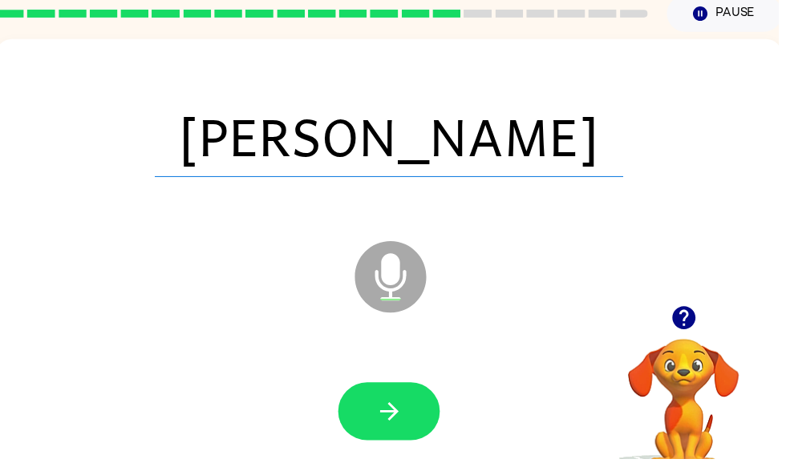
click at [370, 418] on button "button" at bounding box center [393, 415] width 103 height 59
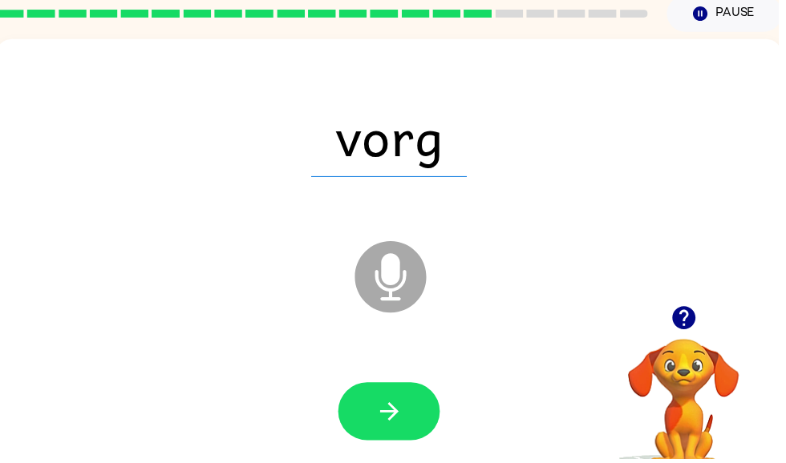
click at [380, 416] on icon "button" at bounding box center [393, 416] width 28 height 28
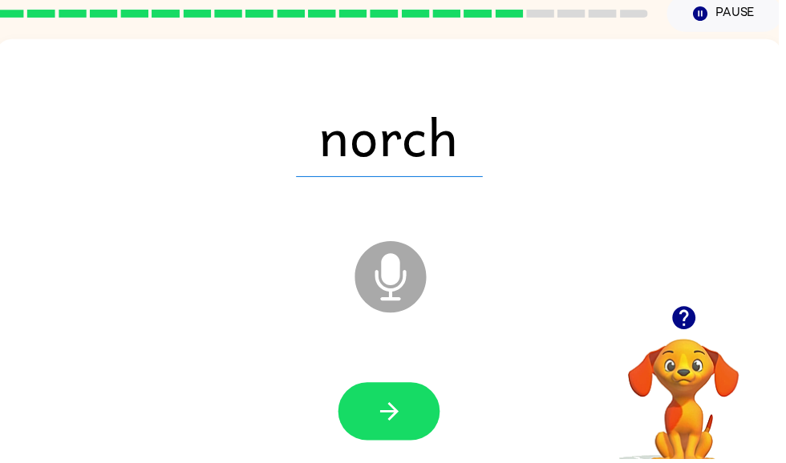
click at [367, 411] on button "button" at bounding box center [393, 415] width 103 height 59
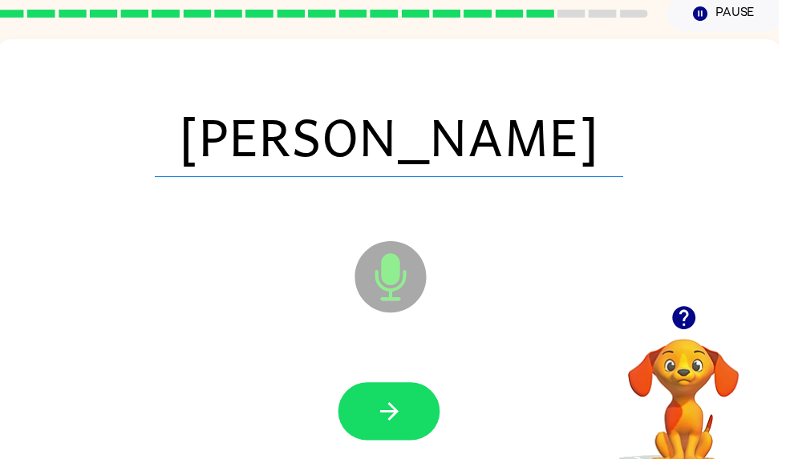
click at [365, 427] on button "button" at bounding box center [393, 415] width 103 height 59
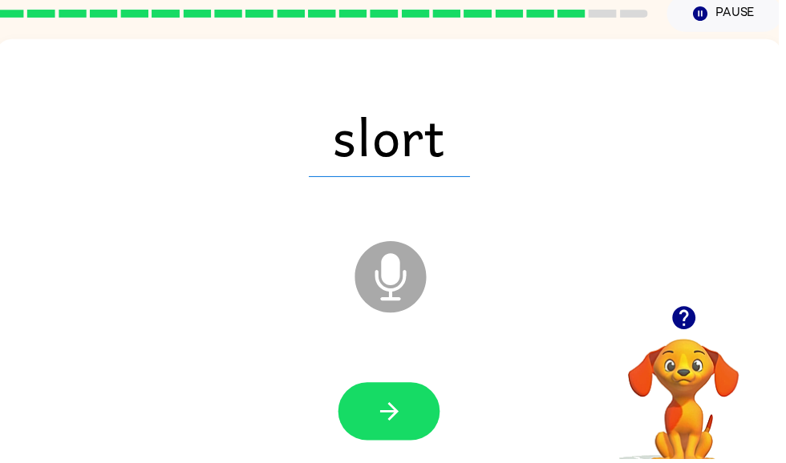
click at [379, 441] on button "button" at bounding box center [393, 415] width 103 height 59
click at [366, 414] on button "button" at bounding box center [393, 415] width 103 height 59
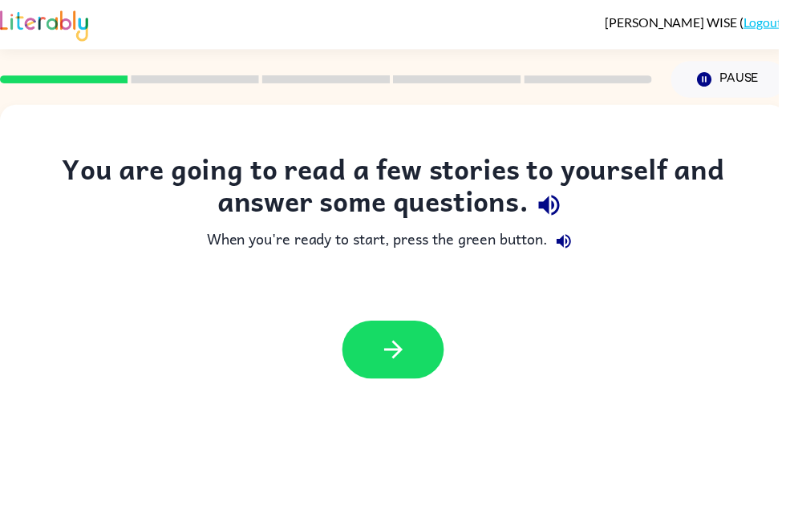
click at [401, 345] on icon "button" at bounding box center [397, 353] width 28 height 28
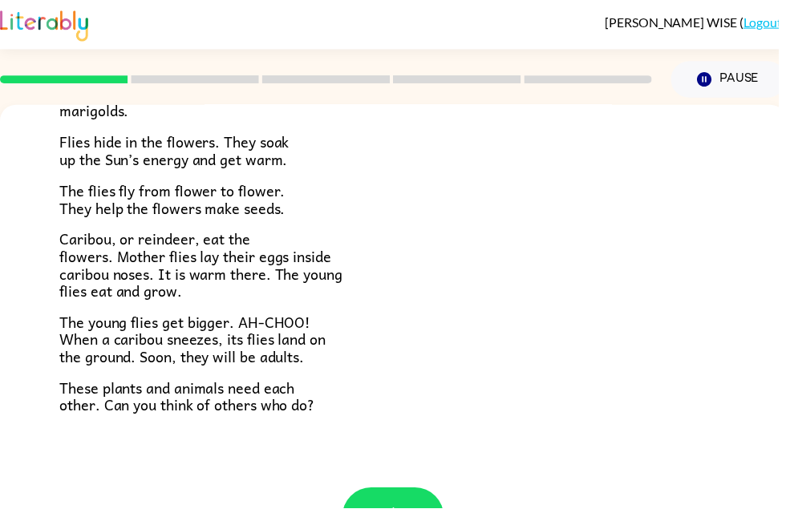
scroll to position [318, 0]
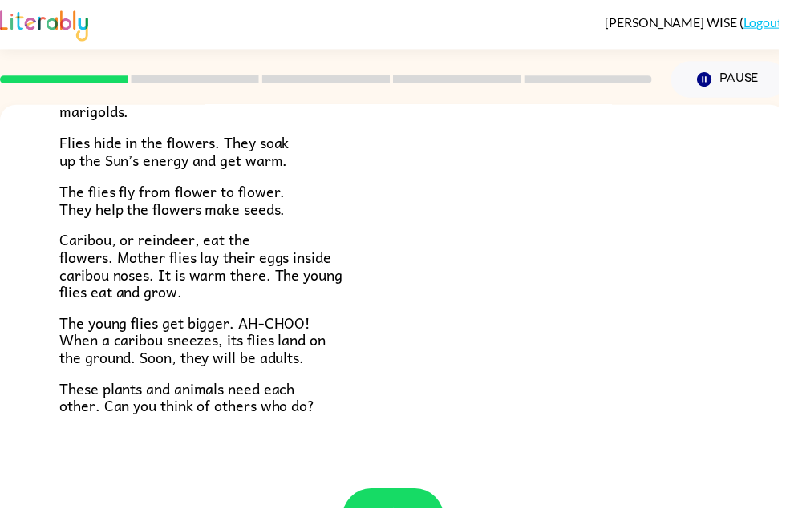
click at [713, 335] on p "The young flies get bigger. AH-CHOO! When a caribou sneezes, its flies land on …" at bounding box center [396, 343] width 673 height 52
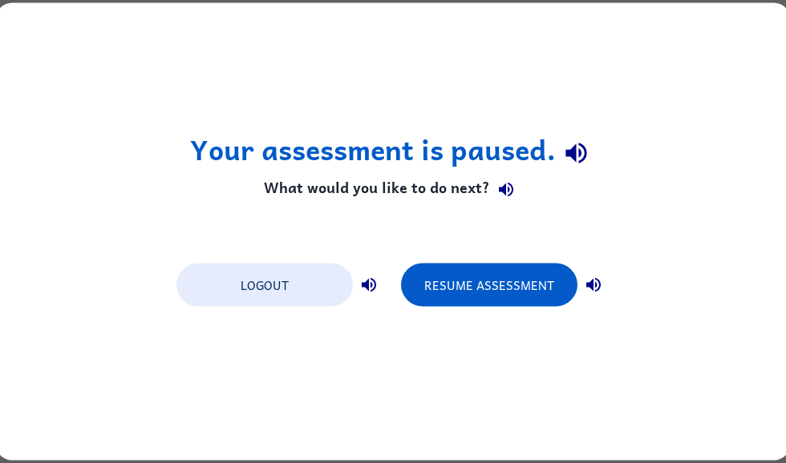
click at [502, 289] on button "Resume Assessment" at bounding box center [489, 285] width 176 height 43
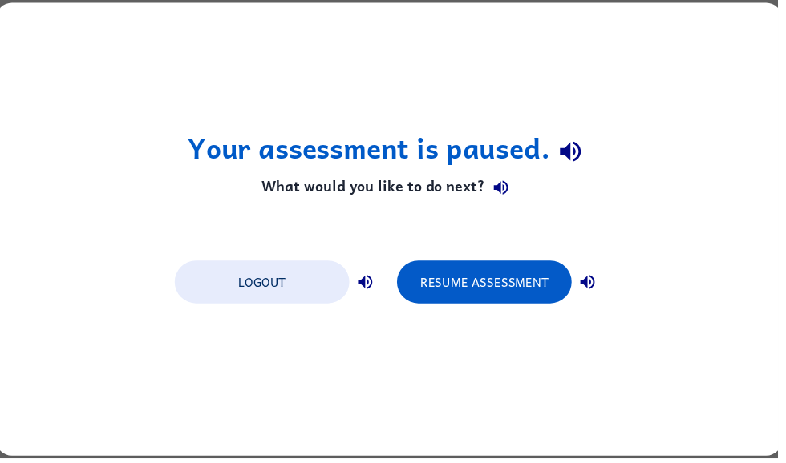
scroll to position [0, 0]
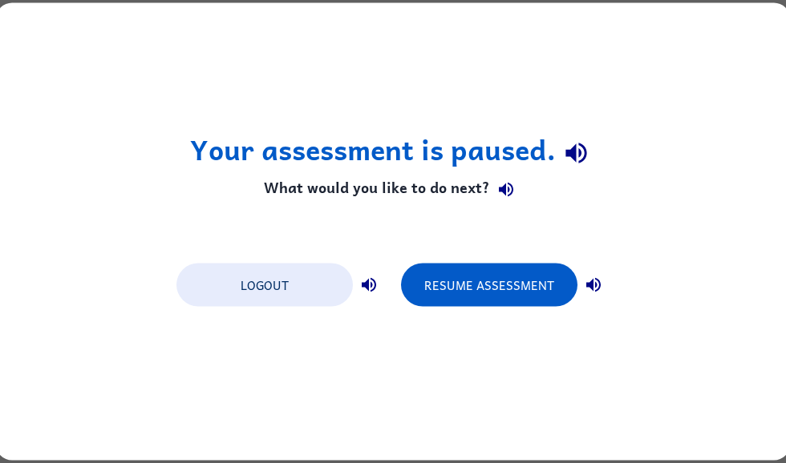
click at [519, 277] on button "Resume Assessment" at bounding box center [489, 285] width 176 height 43
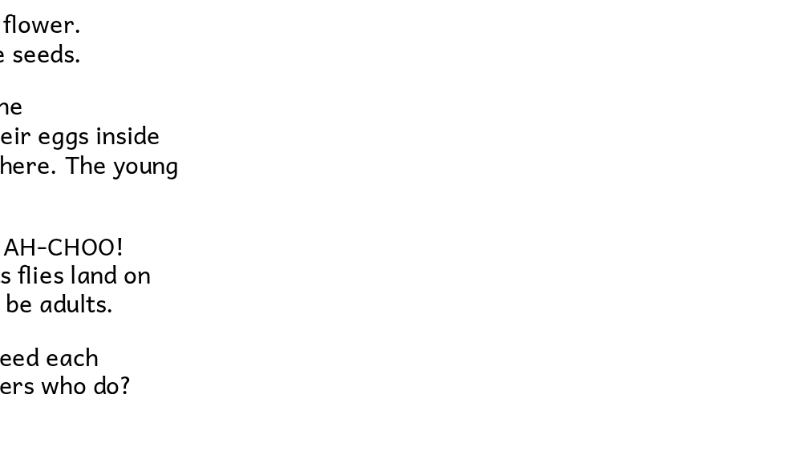
scroll to position [318, 0]
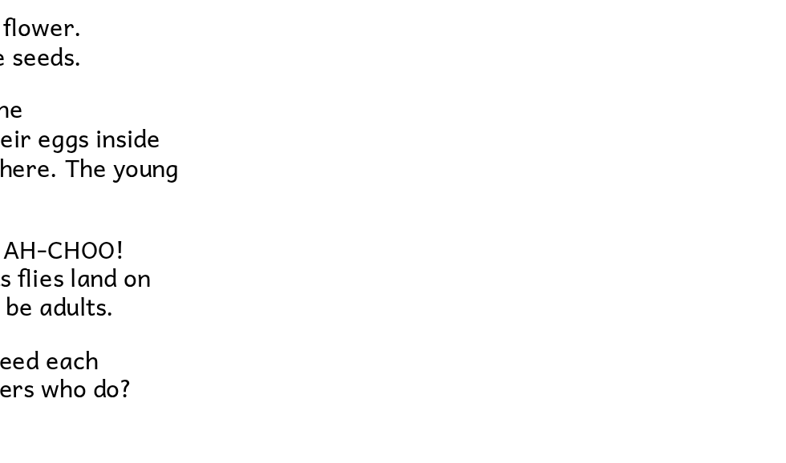
click at [342, 393] on button "button" at bounding box center [393, 422] width 103 height 59
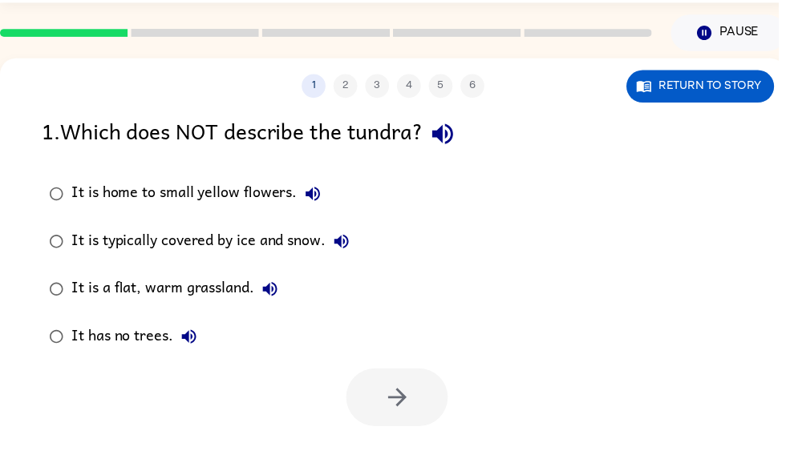
scroll to position [48, 0]
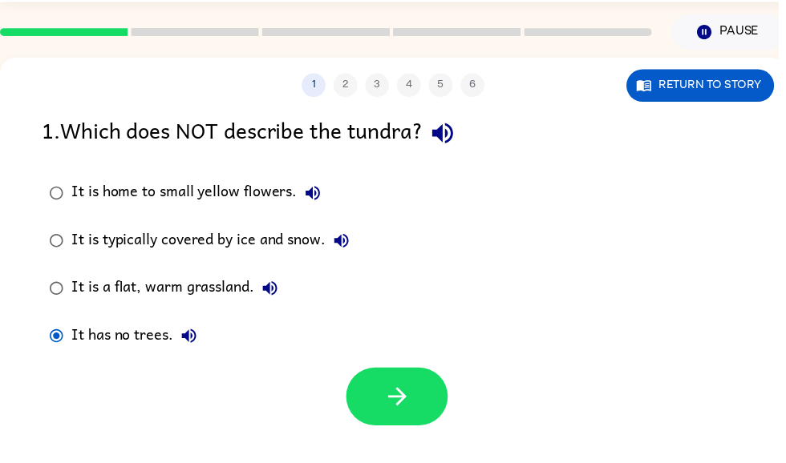
click at [345, 89] on div "1 2 3 4 5 6" at bounding box center [397, 86] width 794 height 24
click at [353, 81] on div "1 2 3 4 5 6" at bounding box center [397, 86] width 794 height 24
click at [758, 84] on button "Return to story" at bounding box center [707, 86] width 149 height 33
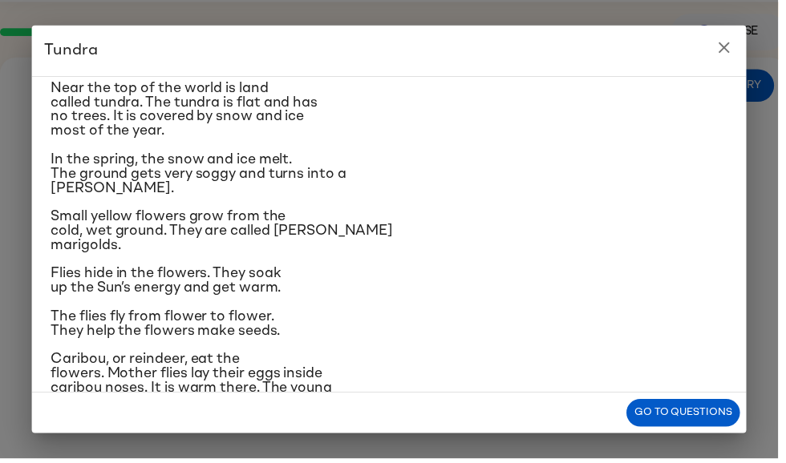
scroll to position [49, 0]
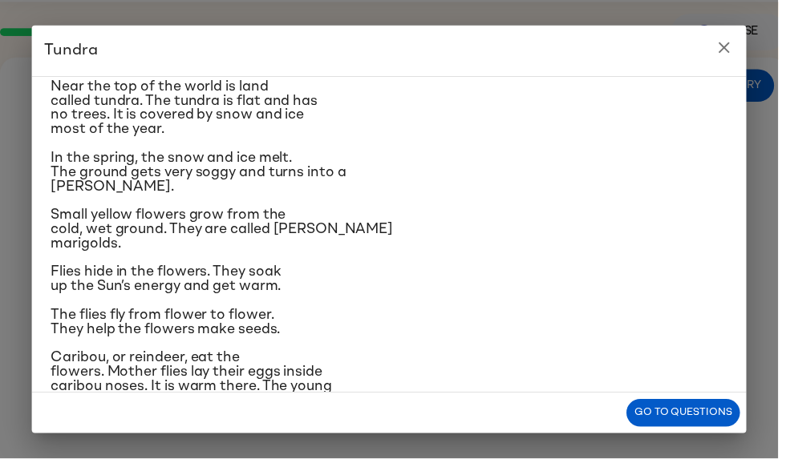
click at [729, 42] on icon "close" at bounding box center [731, 47] width 19 height 19
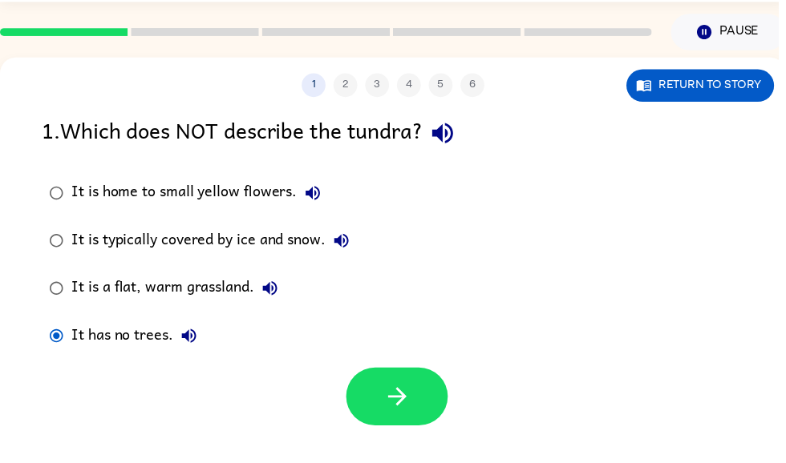
click at [733, 48] on button "Pause Pause" at bounding box center [735, 32] width 116 height 37
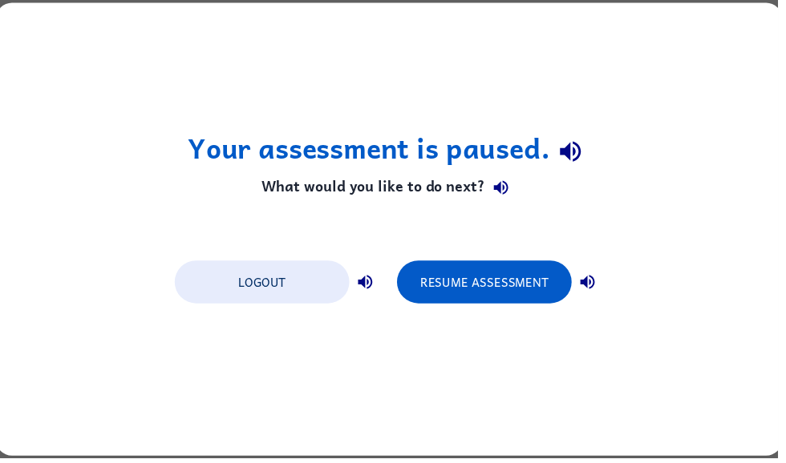
scroll to position [0, 0]
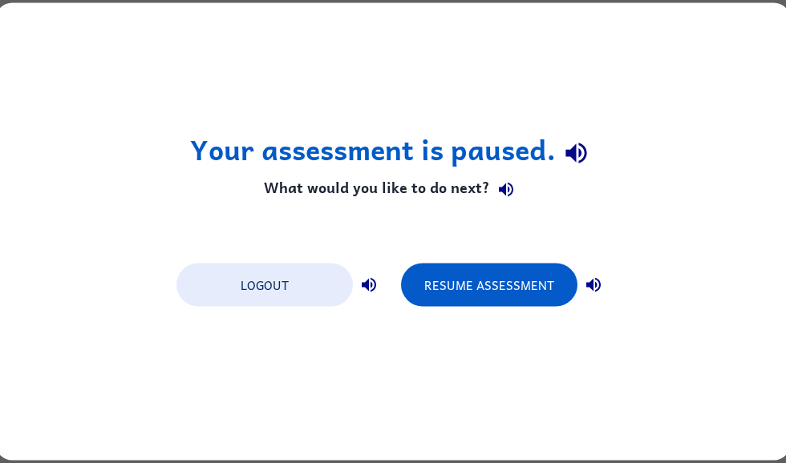
click at [515, 302] on button "Resume Assessment" at bounding box center [489, 285] width 176 height 43
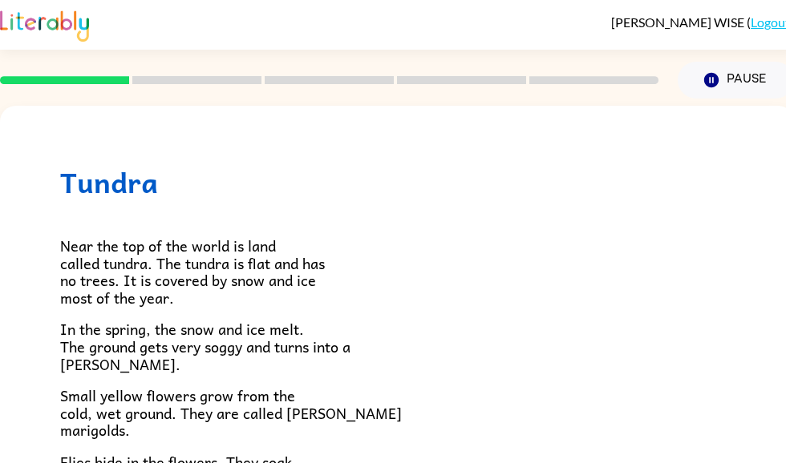
click at [747, 81] on button "Pause Pause" at bounding box center [735, 80] width 116 height 37
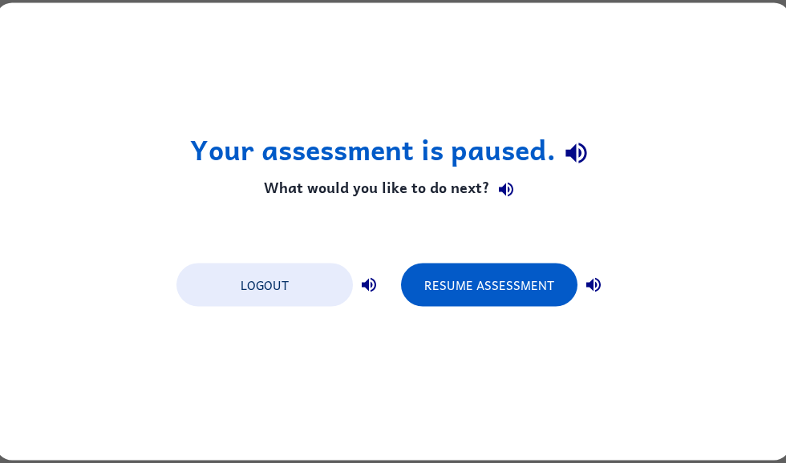
click at [530, 281] on button "Resume Assessment" at bounding box center [489, 285] width 176 height 43
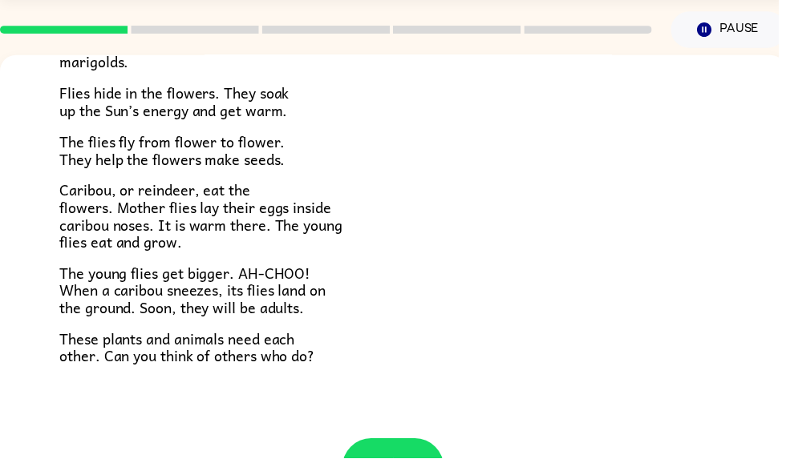
scroll to position [51, 0]
click at [414, 444] on button "button" at bounding box center [397, 472] width 103 height 59
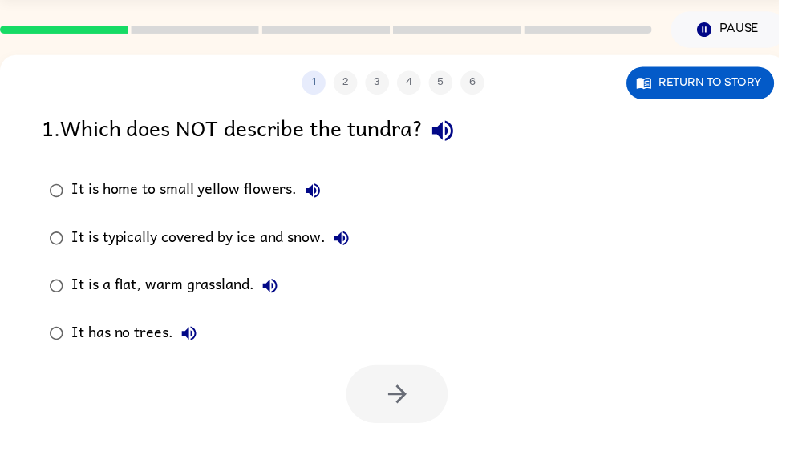
click at [351, 80] on div "1 2 3 4 5 6" at bounding box center [397, 83] width 794 height 24
click at [356, 83] on div "1 2 3 4 5 6" at bounding box center [397, 83] width 794 height 24
click at [487, 75] on div "1 2 3 4 5 6" at bounding box center [397, 83] width 794 height 24
click at [447, 77] on div "1 2 3 4 5 6" at bounding box center [397, 83] width 794 height 24
click at [389, 86] on div "1 2 3 4 5 6" at bounding box center [397, 83] width 794 height 24
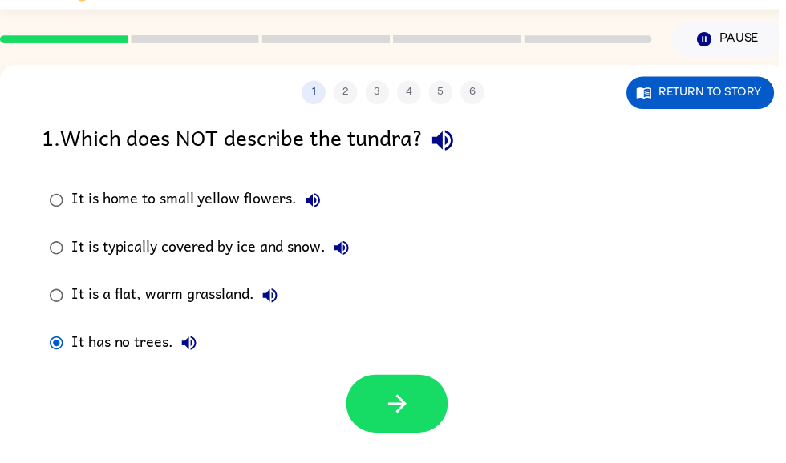
scroll to position [40, 0]
click at [378, 410] on button "button" at bounding box center [401, 408] width 103 height 59
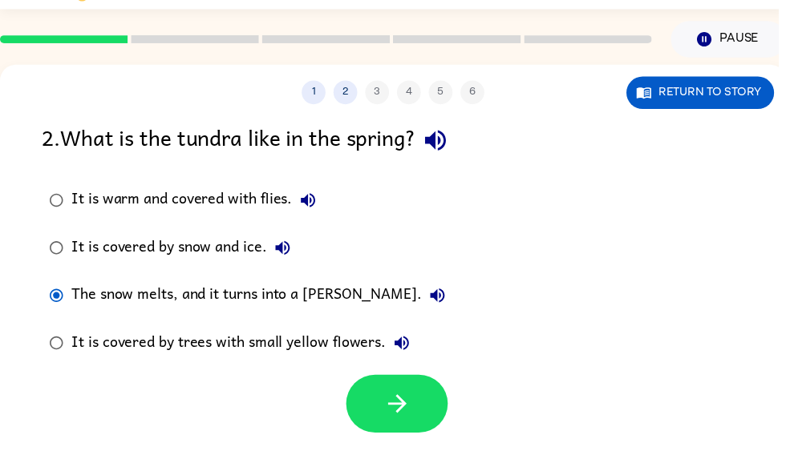
click at [394, 414] on icon "button" at bounding box center [401, 408] width 28 height 28
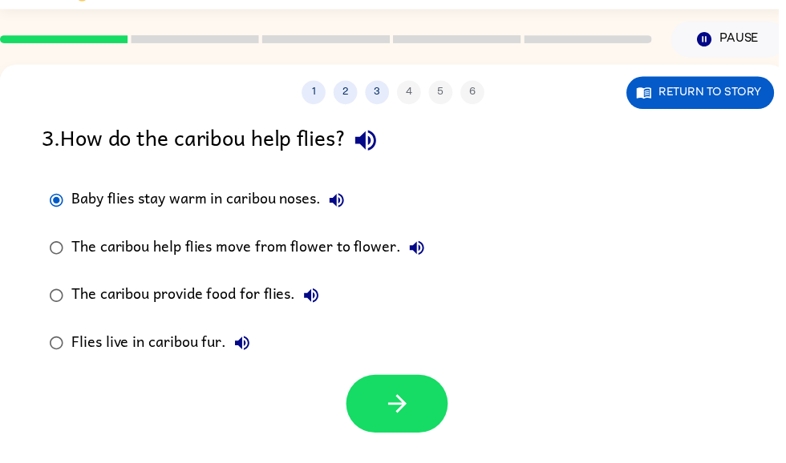
click at [81, 201] on div "Baby flies stay warm in caribou noses." at bounding box center [214, 203] width 284 height 32
click at [398, 414] on icon "button" at bounding box center [401, 408] width 28 height 28
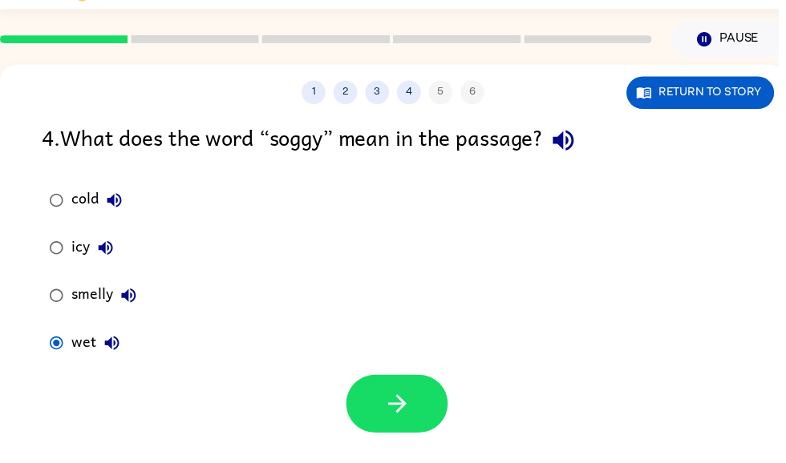
click at [418, 418] on button "button" at bounding box center [401, 408] width 103 height 59
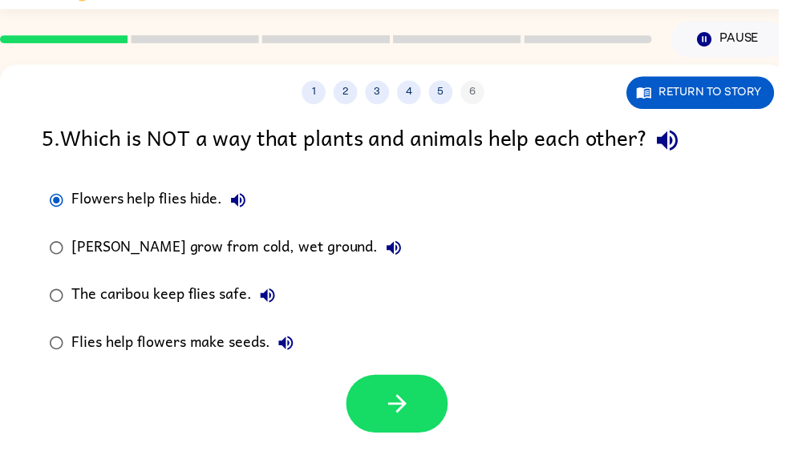
click at [396, 404] on icon "button" at bounding box center [401, 408] width 28 height 28
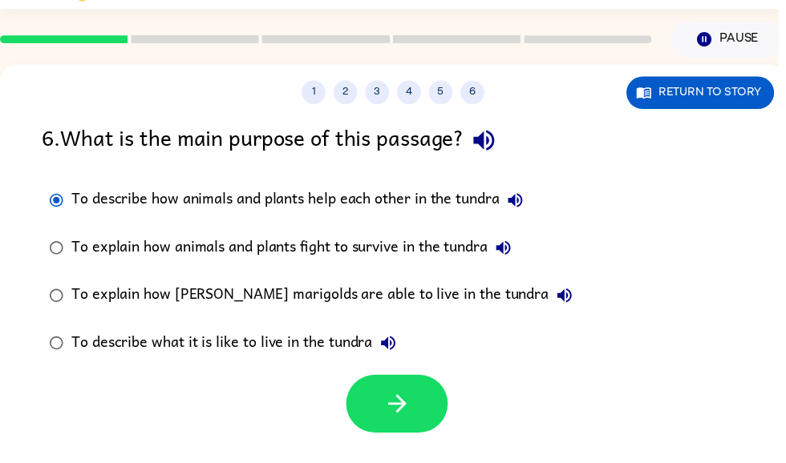
click at [390, 416] on icon "button" at bounding box center [401, 408] width 28 height 28
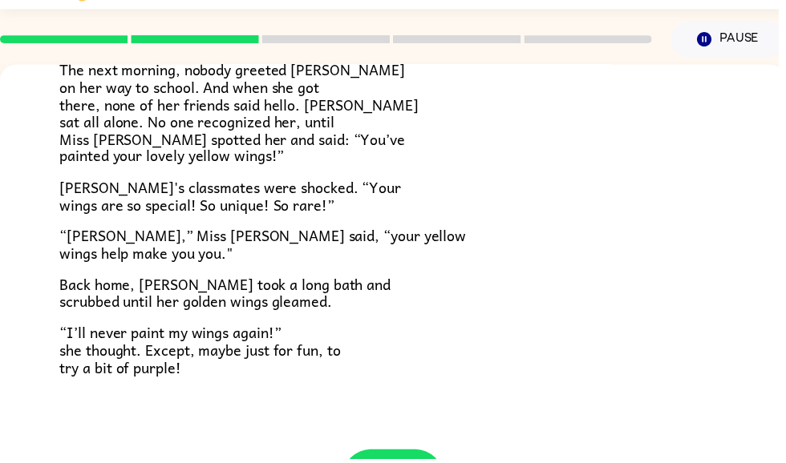
scroll to position [434, 0]
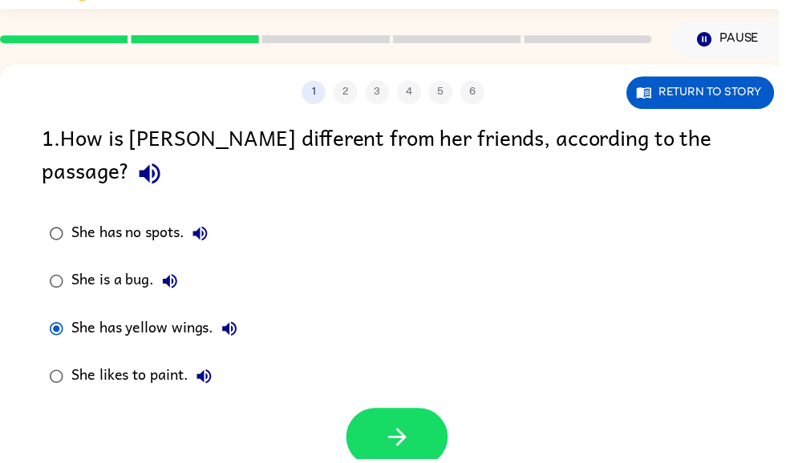
click at [391, 428] on icon "button" at bounding box center [401, 442] width 28 height 28
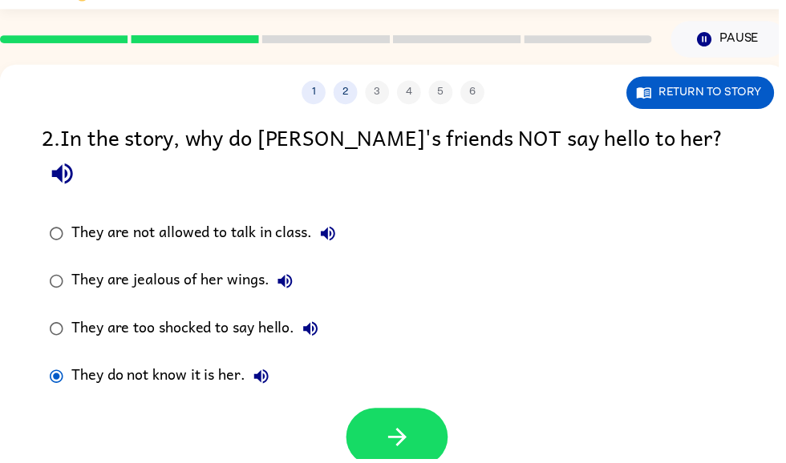
click at [441, 427] on button "button" at bounding box center [401, 442] width 103 height 59
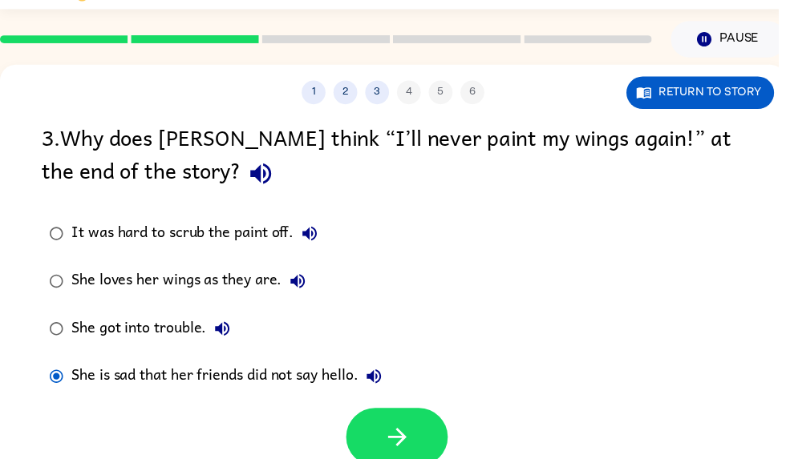
click at [394, 437] on icon "button" at bounding box center [401, 442] width 28 height 28
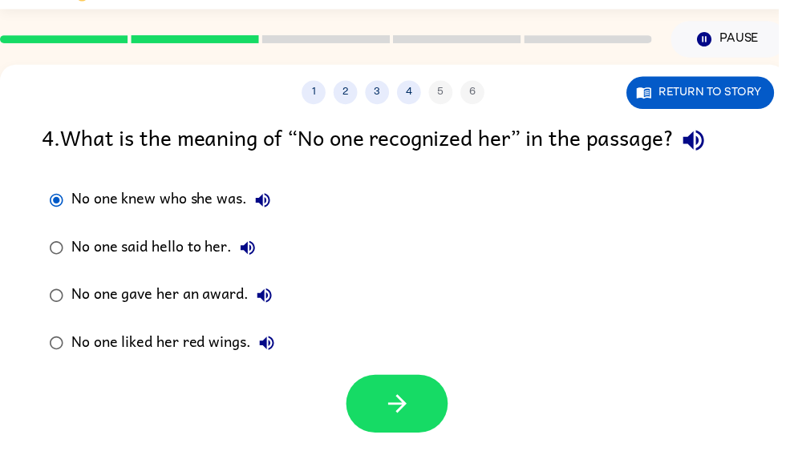
click at [394, 386] on button "button" at bounding box center [401, 408] width 103 height 59
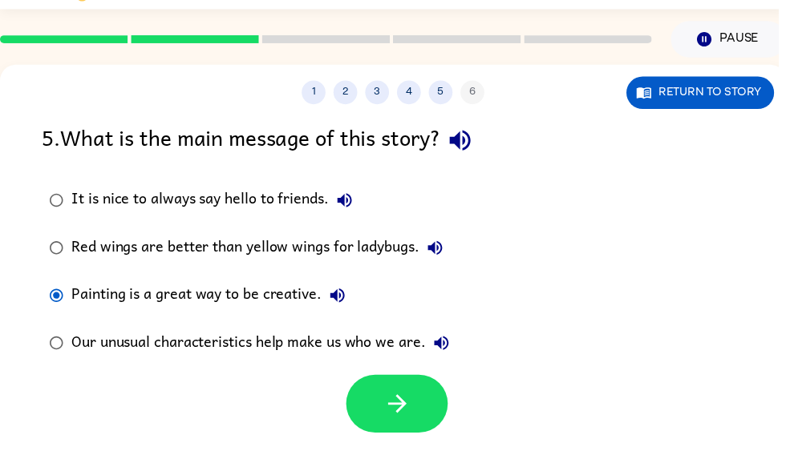
click at [403, 406] on icon "button" at bounding box center [401, 408] width 28 height 28
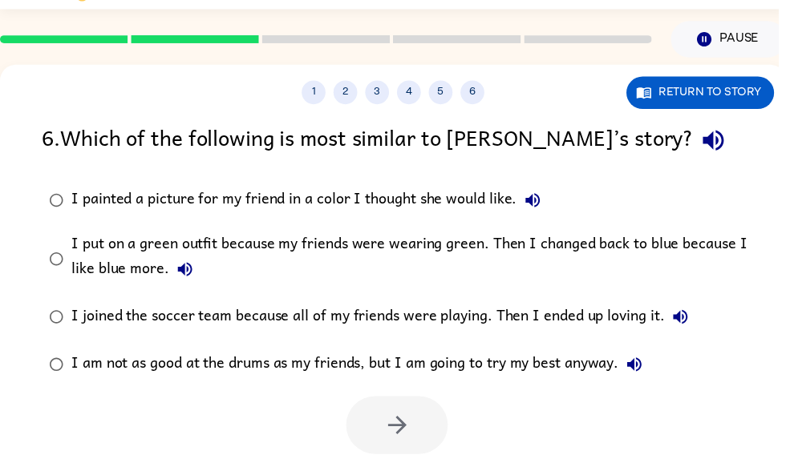
click at [42, 179] on label "I painted a picture for my friend in a color I thought she would like." at bounding box center [407, 203] width 747 height 48
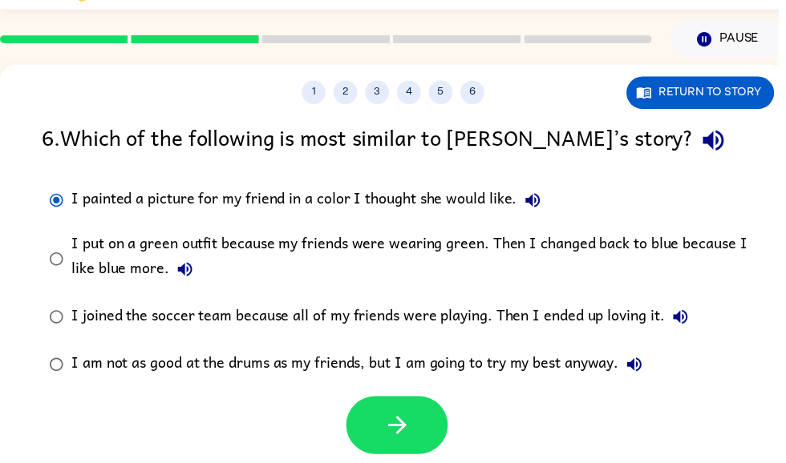
click at [41, 179] on label "I painted a picture for my friend in a color I thought she would like." at bounding box center [407, 203] width 747 height 48
click at [428, 437] on button "button" at bounding box center [401, 430] width 103 height 59
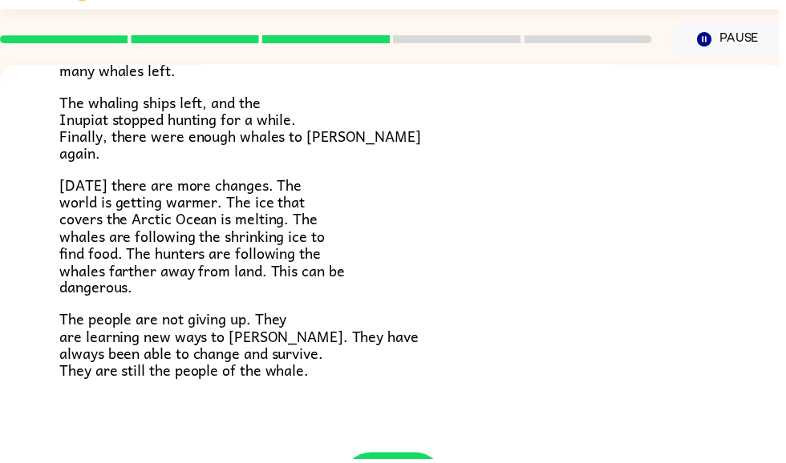
scroll to position [523, 0]
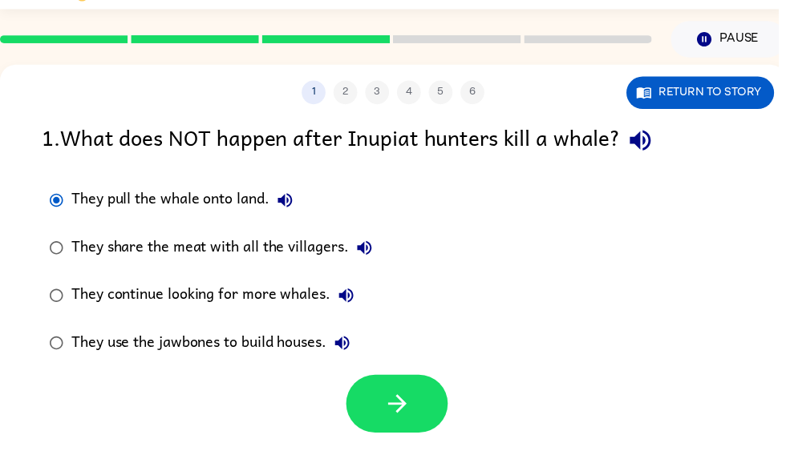
click at [407, 423] on button "button" at bounding box center [401, 408] width 103 height 59
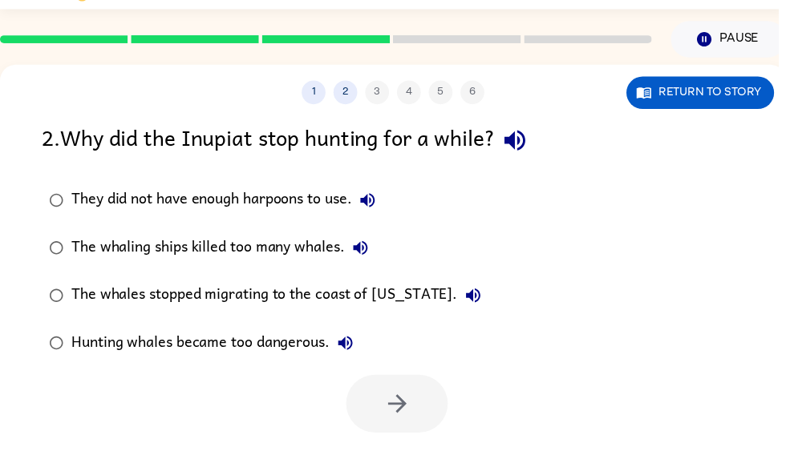
click at [67, 189] on label "They did not have enough harpoons to use." at bounding box center [268, 203] width 468 height 48
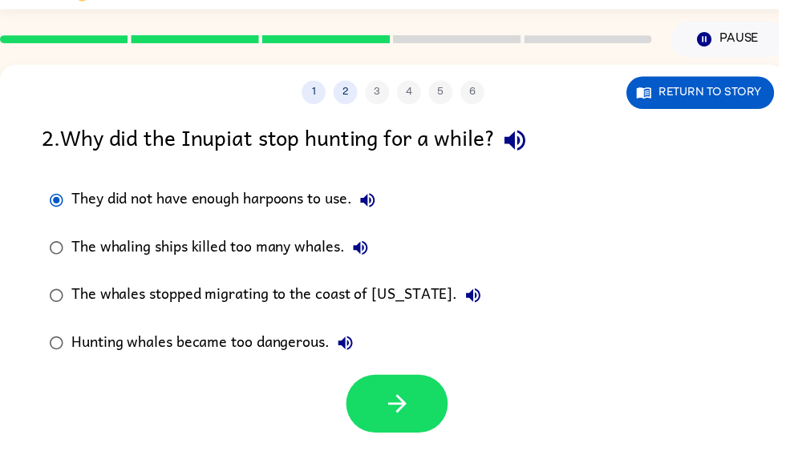
click at [378, 458] on div "1 2 3 4 5 6 Return to story 2 . Why did the Inupiat stop hunting for a while? T…" at bounding box center [397, 295] width 794 height 458
click at [410, 406] on icon "button" at bounding box center [401, 408] width 28 height 28
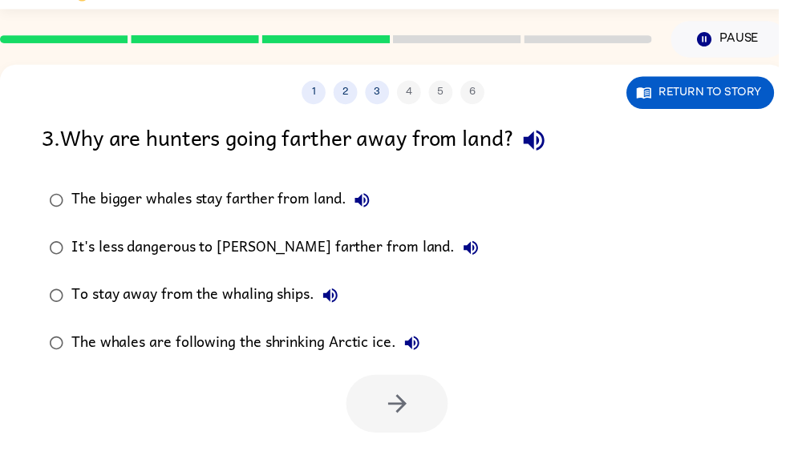
click at [364, 248] on div "It's less dangerous to [PERSON_NAME] farther from land." at bounding box center [281, 251] width 419 height 32
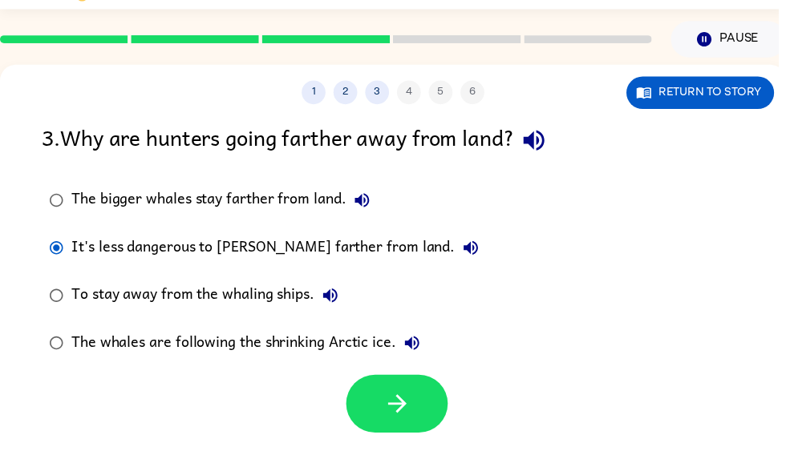
click at [397, 417] on icon "button" at bounding box center [401, 408] width 28 height 28
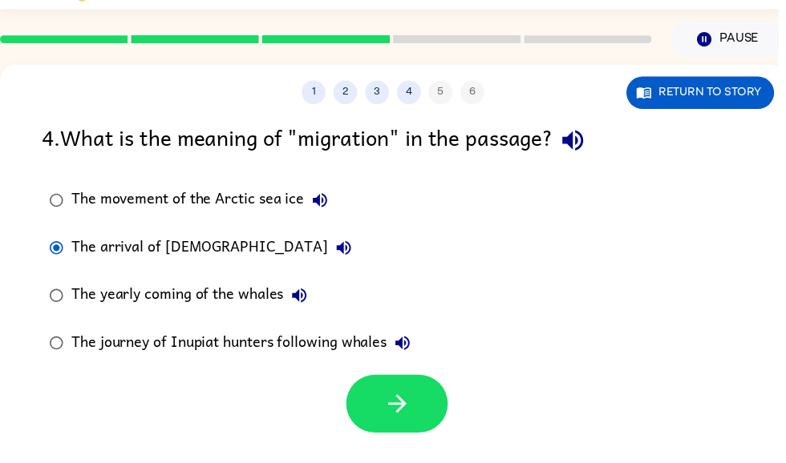
click at [395, 395] on icon "button" at bounding box center [401, 408] width 28 height 28
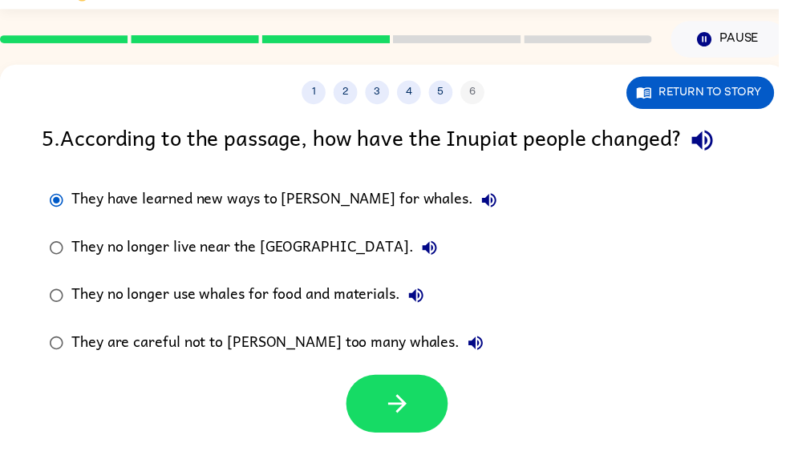
click at [428, 410] on button "button" at bounding box center [401, 408] width 103 height 59
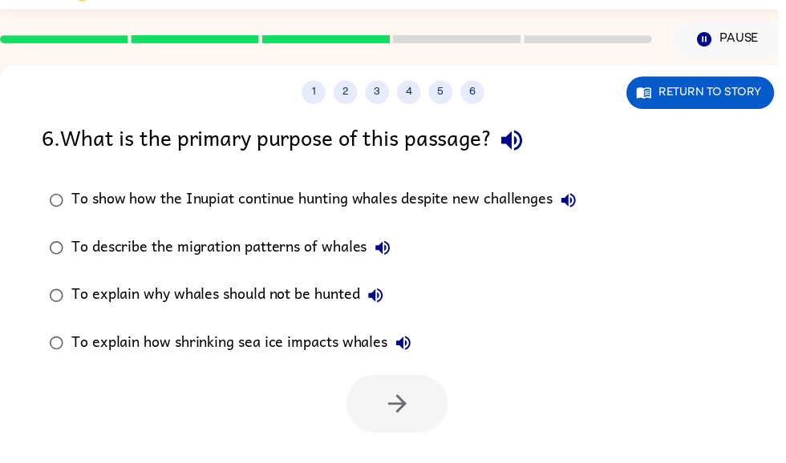
click at [59, 176] on div "6 . What is the primary purpose of this passage? To show how the Inupiat contin…" at bounding box center [397, 280] width 794 height 316
click at [80, 197] on div "To show how the Inupiat continue hunting whales despite new challenges" at bounding box center [331, 203] width 518 height 32
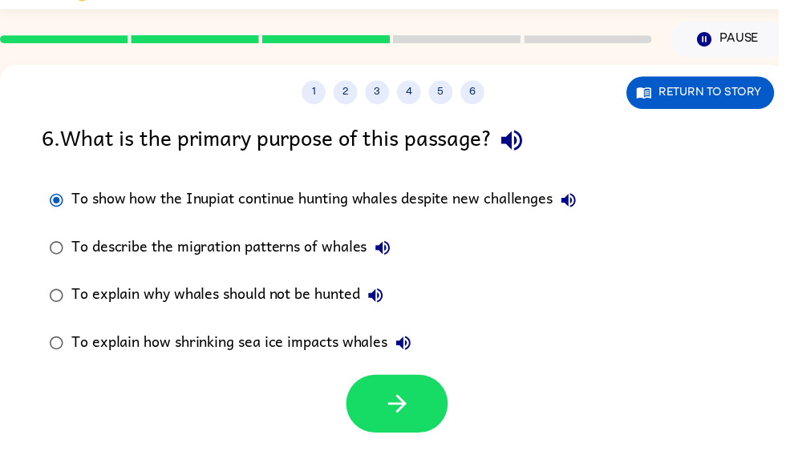
click at [428, 403] on button "button" at bounding box center [401, 408] width 103 height 59
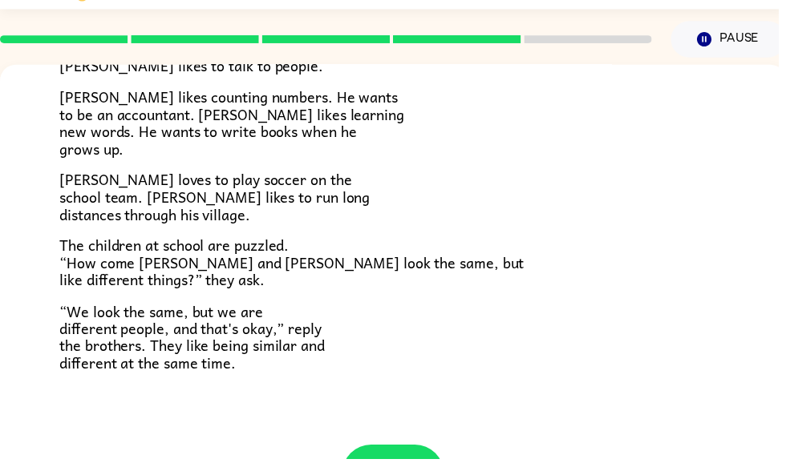
scroll to position [335, 0]
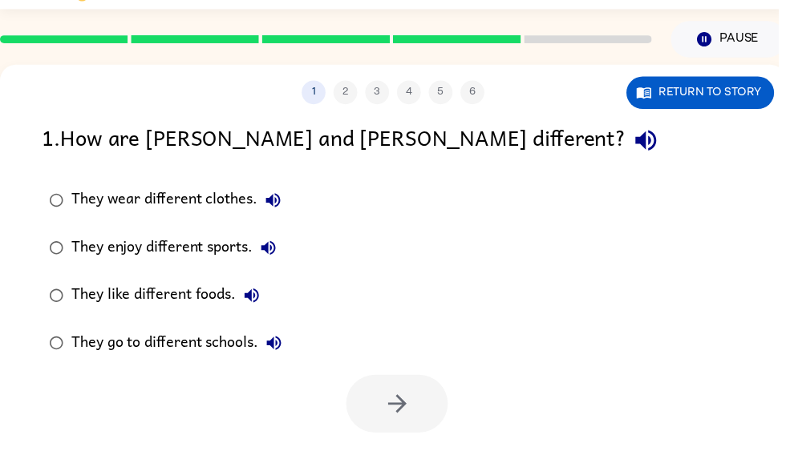
scroll to position [0, 0]
click at [79, 245] on div "They enjoy different sports." at bounding box center [179, 251] width 215 height 32
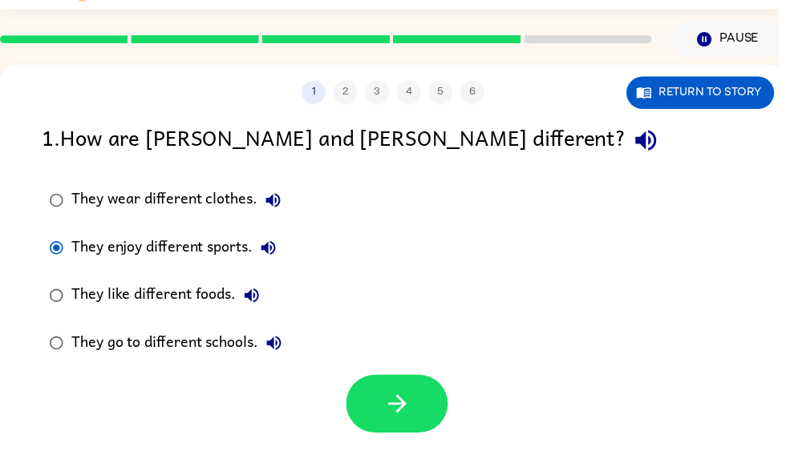
click at [424, 411] on button "button" at bounding box center [401, 408] width 103 height 59
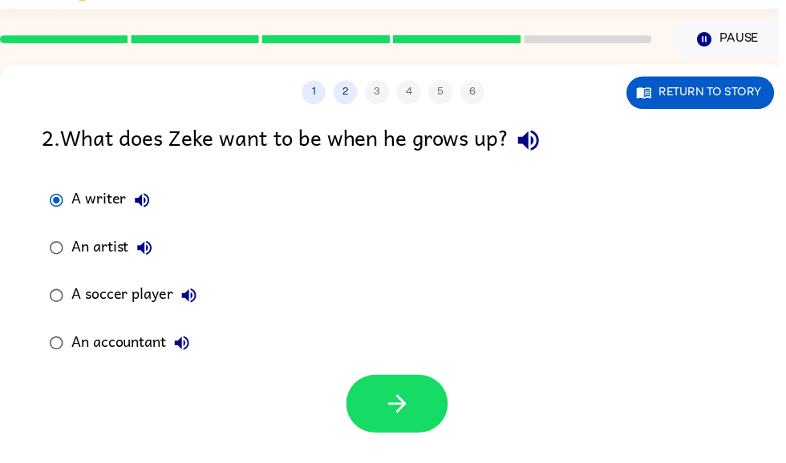
click at [353, 362] on div "A writer An artist A soccer player An accountant" at bounding box center [417, 275] width 751 height 192
click at [362, 383] on button "button" at bounding box center [401, 408] width 103 height 59
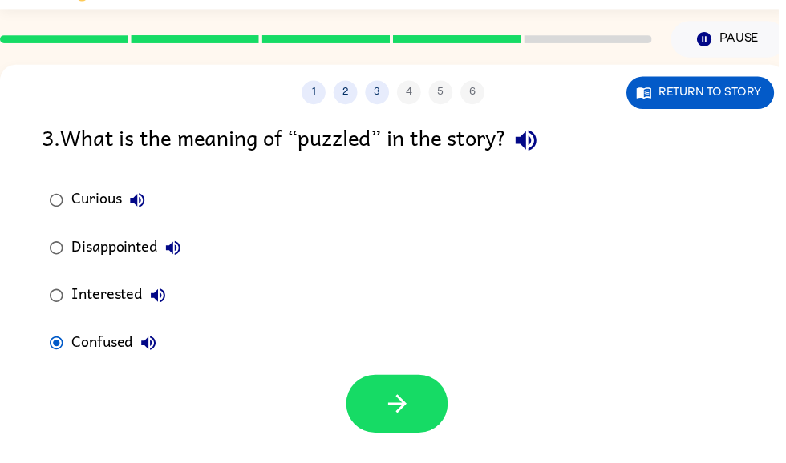
click at [407, 413] on icon "button" at bounding box center [401, 408] width 28 height 28
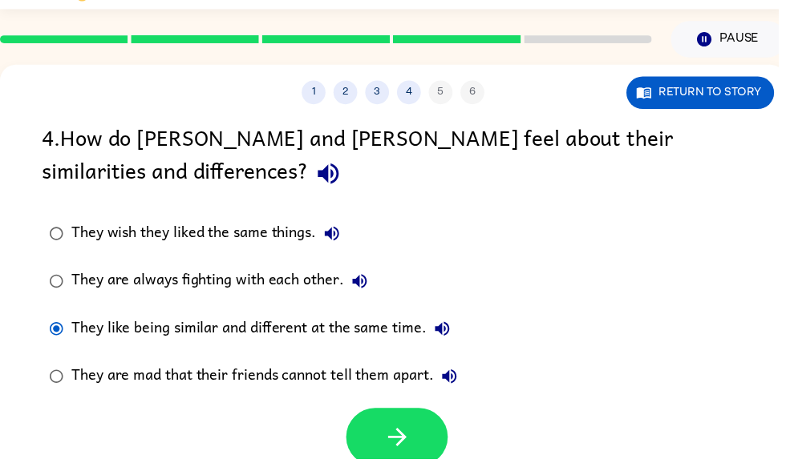
click at [405, 429] on icon "button" at bounding box center [401, 442] width 28 height 28
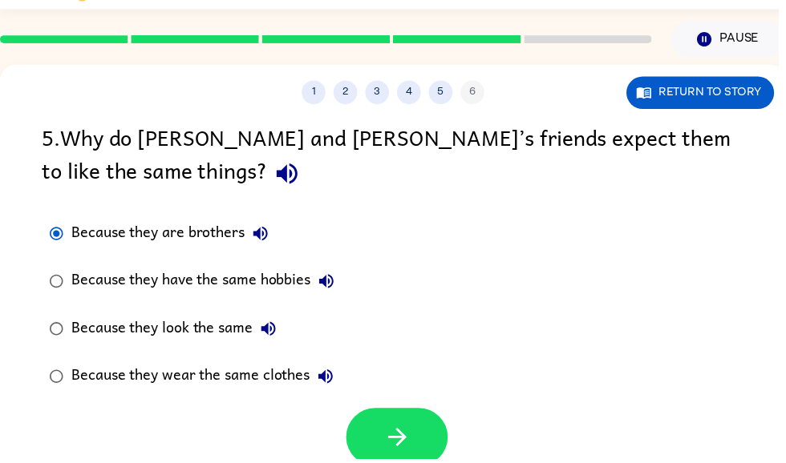
click at [367, 435] on button "button" at bounding box center [401, 442] width 103 height 59
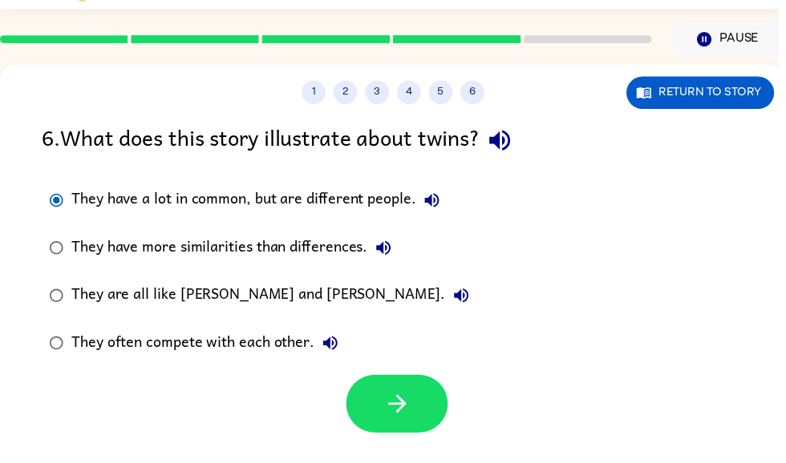
click at [370, 395] on button "button" at bounding box center [401, 408] width 103 height 59
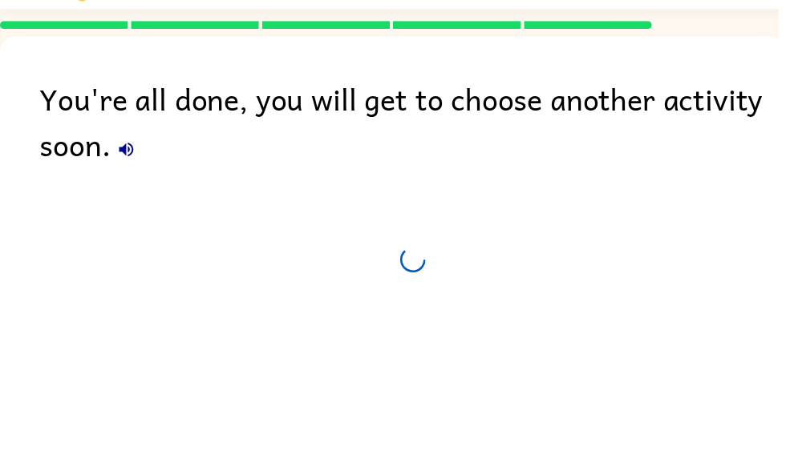
scroll to position [14, 0]
